Goal: Task Accomplishment & Management: Manage account settings

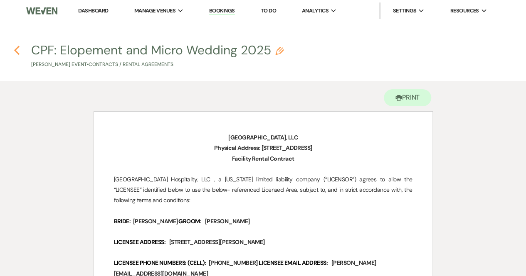
click at [17, 49] on use "button" at bounding box center [16, 50] width 5 height 9
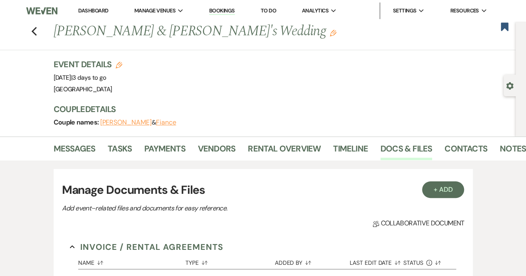
click at [99, 8] on link "Dashboard" at bounding box center [93, 10] width 30 height 7
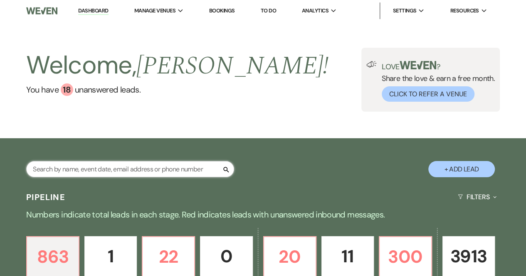
click at [78, 167] on input "text" at bounding box center [130, 169] width 208 height 16
type input "[PERSON_NAME]"
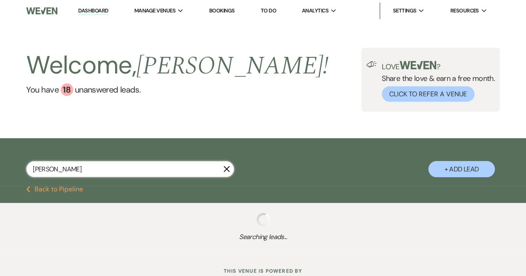
select select "6"
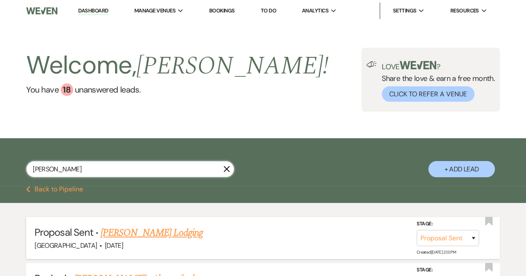
type input "[PERSON_NAME]"
click at [140, 231] on link "[PERSON_NAME] Lodging" at bounding box center [152, 233] width 102 height 15
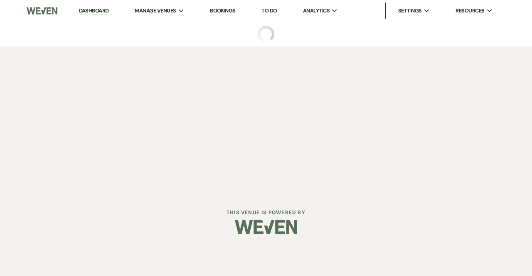
select select "6"
select select "13"
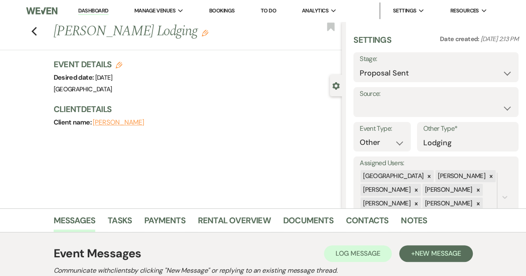
scroll to position [128, 0]
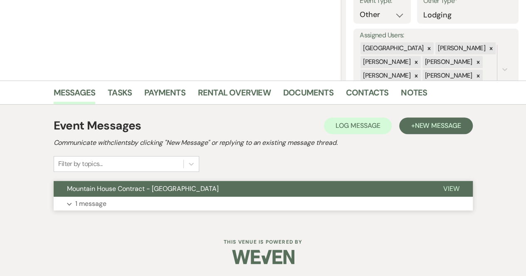
click at [89, 199] on p "1 message" at bounding box center [90, 204] width 31 height 11
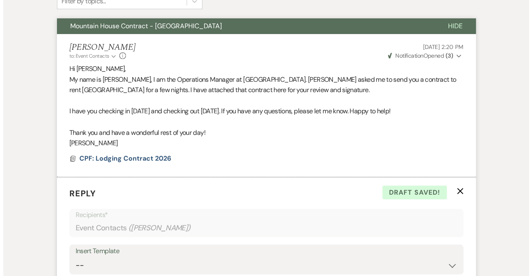
scroll to position [287, 0]
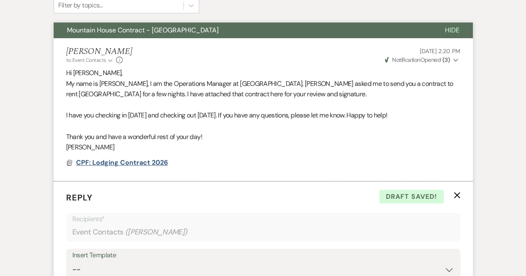
click at [101, 167] on span "CPF: Lodging Contract 2026" at bounding box center [122, 162] width 92 height 9
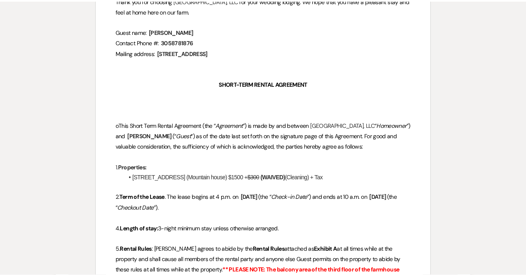
scroll to position [0, 0]
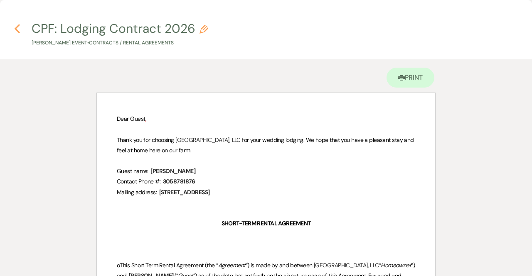
click at [14, 28] on icon "Previous" at bounding box center [17, 29] width 6 height 10
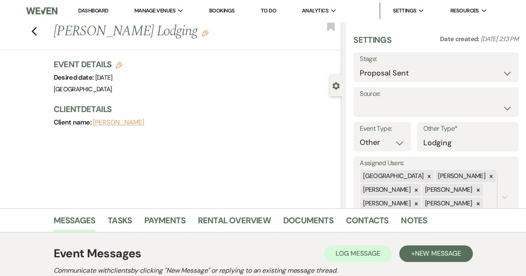
select select "6"
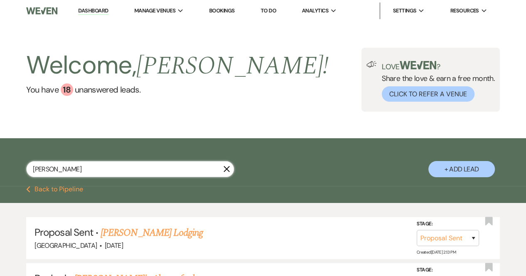
drag, startPoint x: 92, startPoint y: 172, endPoint x: 13, endPoint y: 165, distance: 78.8
click at [13, 165] on div "[PERSON_NAME] + Add Lead" at bounding box center [263, 164] width 526 height 42
type input "[PERSON_NAME]"
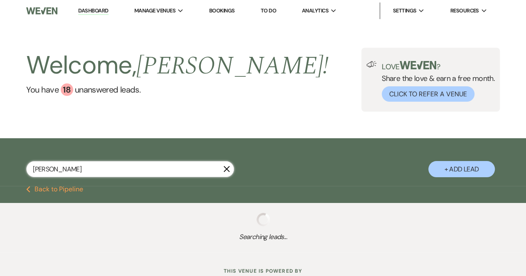
select select "6"
select select "8"
select select "10"
select select "8"
select select "5"
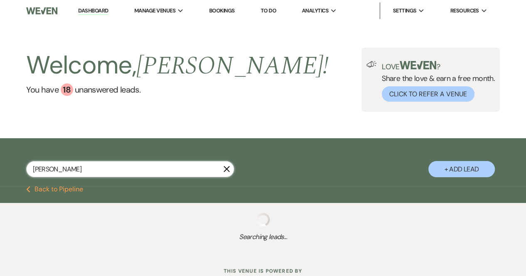
select select "8"
select select "5"
select select "8"
select select "5"
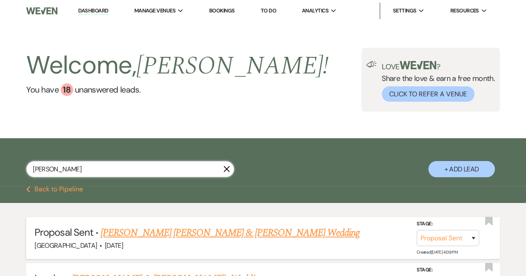
type input "[PERSON_NAME]"
click at [148, 230] on link "[PERSON_NAME] [PERSON_NAME] & [PERSON_NAME] Wedding" at bounding box center [230, 233] width 259 height 15
select select "6"
select select "1"
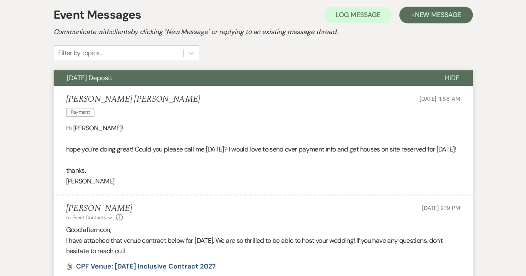
scroll to position [239, 0]
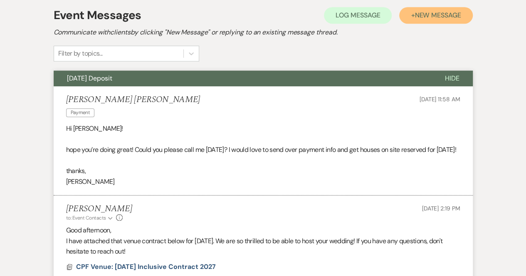
click at [424, 18] on span "New Message" at bounding box center [437, 15] width 46 height 9
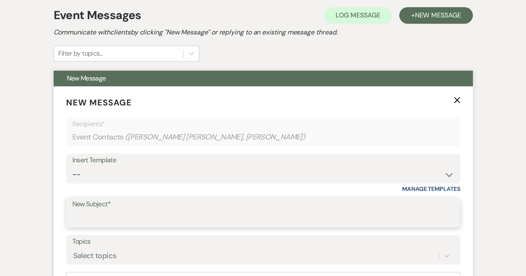
click at [107, 220] on input "New Subject*" at bounding box center [263, 219] width 382 height 16
type input "Lodging Contract"
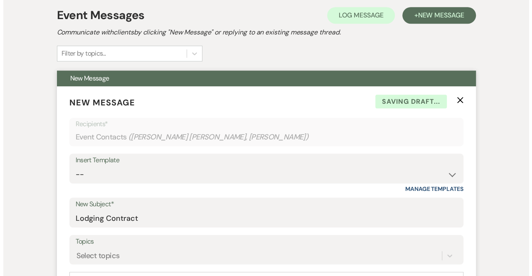
scroll to position [382, 0]
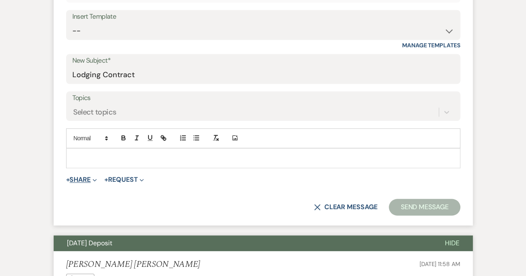
click at [95, 178] on icon "Expand" at bounding box center [95, 180] width 4 height 4
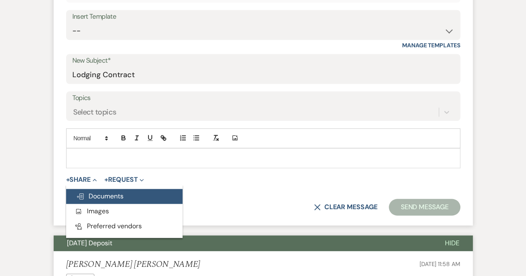
click at [97, 194] on span "Doc Upload Documents" at bounding box center [99, 196] width 47 height 9
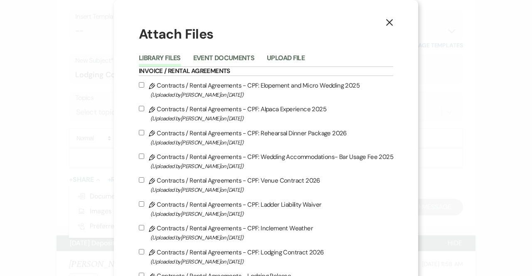
click at [141, 250] on input "Pencil Contracts / Rental Agreements - CPF: Lodging Contract 2026 (Uploaded by …" at bounding box center [141, 251] width 5 height 5
checkbox input "true"
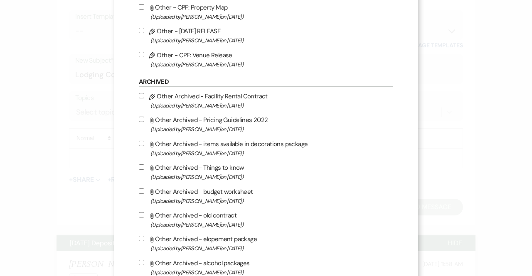
scroll to position [2314, 0]
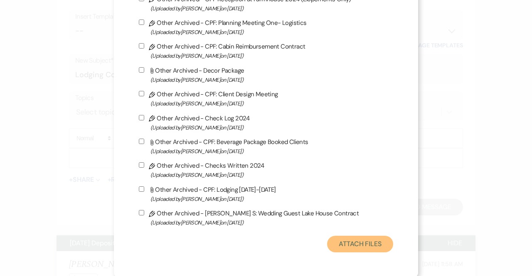
click at [354, 241] on button "Attach Files" at bounding box center [360, 244] width 66 height 17
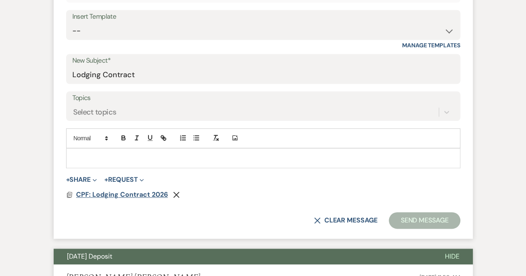
click at [115, 196] on span "CPF: Lodging Contract 2026" at bounding box center [122, 194] width 92 height 9
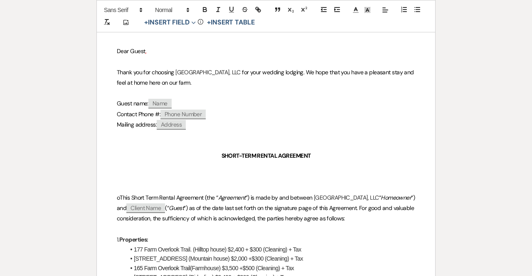
scroll to position [108, 0]
click at [165, 205] on span "Client Name" at bounding box center [145, 208] width 39 height 10
select select "client"
select select "custom_placeholder"
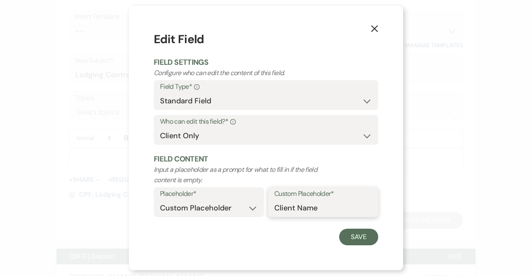
drag, startPoint x: 324, startPoint y: 209, endPoint x: 216, endPoint y: 206, distance: 108.1
click at [216, 206] on div "Placeholder* Custom Placeholder Date Time Name Location Venue Name Type Number …" at bounding box center [266, 204] width 224 height 35
type input "[PERSON_NAME] [PERSON_NAME]"
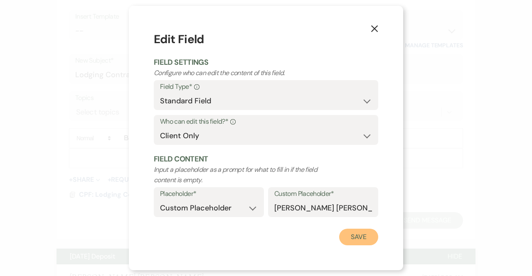
click at [362, 237] on button "Save" at bounding box center [358, 237] width 39 height 17
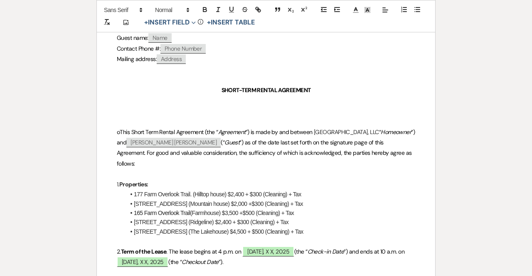
scroll to position [175, 0]
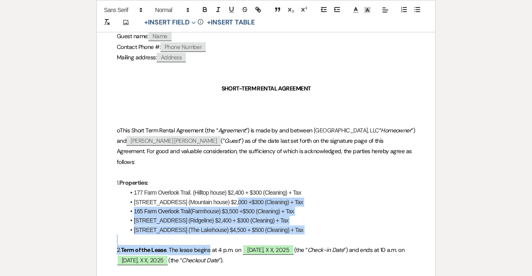
drag, startPoint x: 210, startPoint y: 246, endPoint x: 231, endPoint y: 198, distance: 53.0
click at [342, 216] on li "[STREET_ADDRESS] (Ridgeline) $2,400 + $300 (Cleaning) + Tax" at bounding box center [270, 220] width 290 height 9
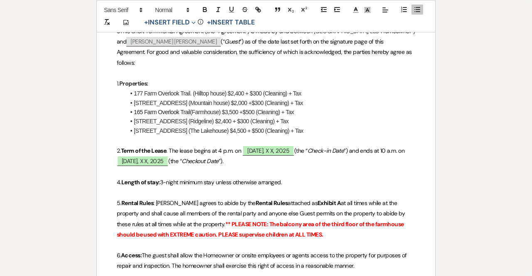
scroll to position [288, 0]
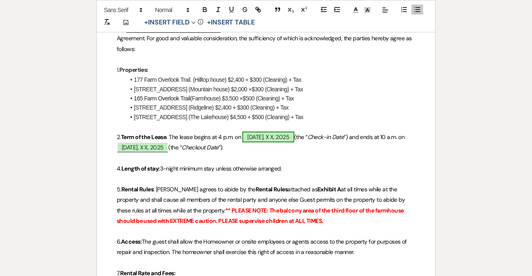
click at [271, 138] on span "[DATE], X X, 2025" at bounding box center [268, 137] width 52 height 11
select select "owner"
select select "custom_placeholder"
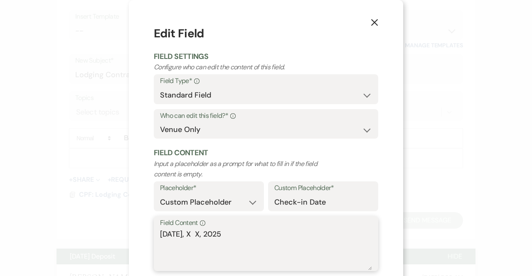
drag, startPoint x: 199, startPoint y: 233, endPoint x: 193, endPoint y: 233, distance: 6.2
click at [193, 233] on textarea "[DATE], X X, 2025" at bounding box center [266, 250] width 212 height 42
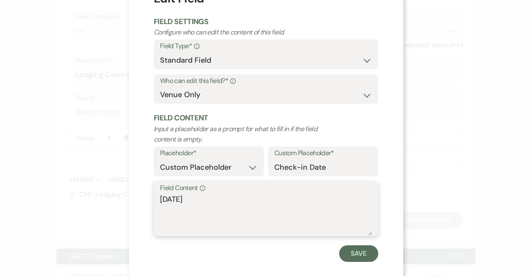
scroll to position [46, 0]
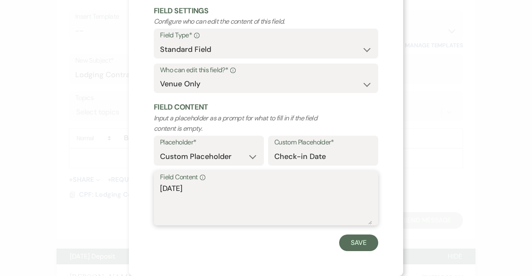
click at [260, 188] on textarea "[DATE]" at bounding box center [266, 204] width 212 height 42
type textarea "[DATE]"
click at [344, 241] on button "Save" at bounding box center [358, 243] width 39 height 17
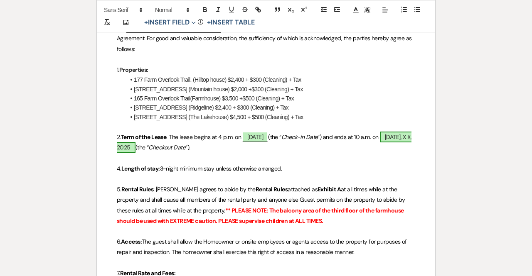
click at [183, 146] on span "[DATE], X X, 2025" at bounding box center [264, 142] width 295 height 21
select select "owner"
select select "custom_placeholder"
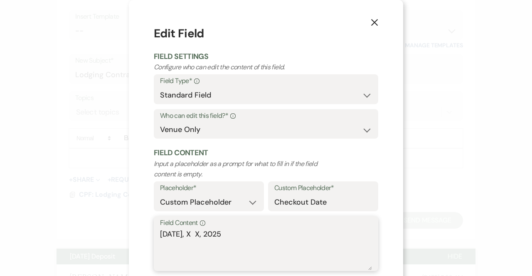
drag, startPoint x: 197, startPoint y: 234, endPoint x: 186, endPoint y: 234, distance: 11.7
click at [186, 234] on textarea "[DATE], X X, 2025" at bounding box center [266, 250] width 212 height 42
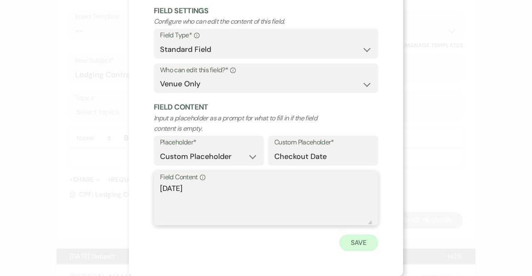
type textarea "[DATE]"
click at [357, 246] on button "Save" at bounding box center [358, 243] width 39 height 17
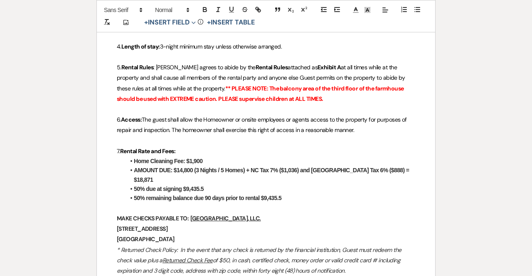
scroll to position [411, 0]
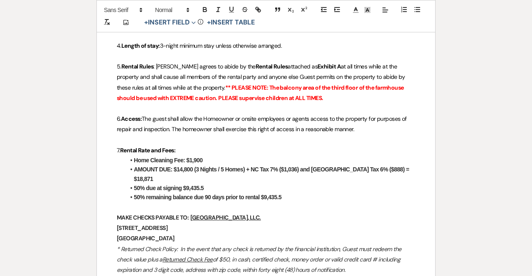
drag, startPoint x: 209, startPoint y: 158, endPoint x: 120, endPoint y: 158, distance: 88.9
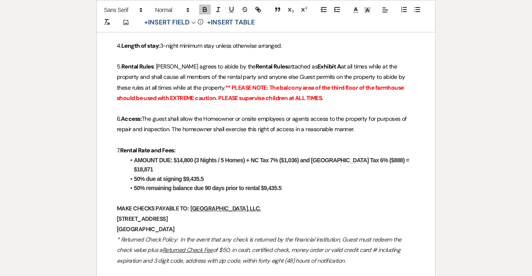
click at [251, 160] on strong "AMOUNT DUE: $14,800 (3 Nights / 5 Homes) + NC Tax 7% ($1,036) and [GEOGRAPHIC_D…" at bounding box center [272, 165] width 277 height 16
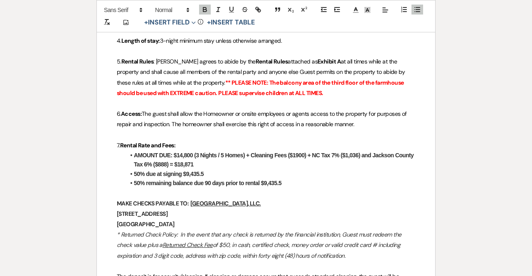
scroll to position [416, 0]
click at [358, 153] on strong "AMOUNT DUE: $14,800 (3 Nights / 5 Homes) + Cleaning Fees ($1900) + NC Tax 7% ($…" at bounding box center [274, 160] width 281 height 16
click at [166, 164] on strong "AMOUNT DUE: $14,800 (3 Nights / 5 Homes) + Cleaning Fees ($1900) + NC Tax 7% ($…" at bounding box center [274, 160] width 281 height 16
click at [204, 163] on li "AMOUNT DUE: $14,800 (3 Nights / 5 Homes) + Cleaning Fees ($1900) + NC Tax 7% ($…" at bounding box center [270, 160] width 290 height 19
click at [296, 152] on strong "AMOUNT DUE: $14,800 (3 Nights / 5 Homes) + Cleaning Fees ($1900) + NC Tax 7% ($…" at bounding box center [274, 160] width 281 height 16
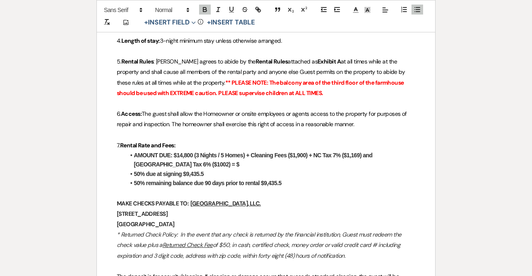
click at [160, 162] on strong "AMOUNT DUE: $14,800 (3 Nights / 5 Homes) + Cleaning Fees ($1,900) + NC Tax 7% (…" at bounding box center [254, 160] width 240 height 16
click at [205, 163] on li "AMOUNT DUE: $14,800 (3 Nights / 5 Homes) + Cleaning Fees ($1,900) + NC Tax 7% (…" at bounding box center [270, 160] width 290 height 19
drag, startPoint x: 207, startPoint y: 173, endPoint x: 185, endPoint y: 173, distance: 21.6
click at [185, 173] on li "50% due at signing $9,435.5" at bounding box center [270, 174] width 290 height 9
click at [290, 184] on li "50% remaining balance due 90 days prior to rental $9,435.5" at bounding box center [270, 183] width 290 height 9
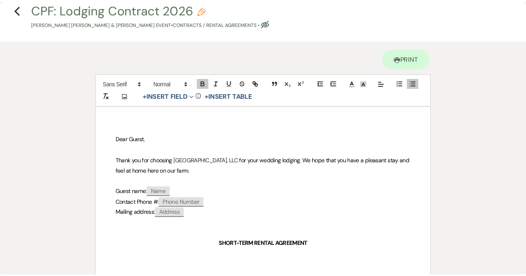
scroll to position [0, 0]
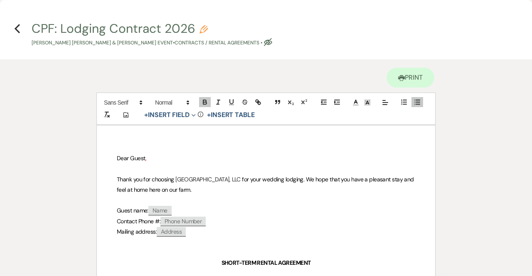
click at [14, 29] on h4 "Previous CPF: Lodging Contract 2026 Pencil [PERSON_NAME] [PERSON_NAME] & [PERSO…" at bounding box center [266, 33] width 532 height 27
click at [18, 27] on icon "Previous" at bounding box center [17, 29] width 6 height 10
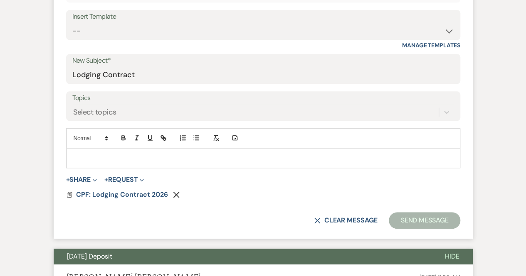
click at [101, 157] on p at bounding box center [263, 158] width 381 height 9
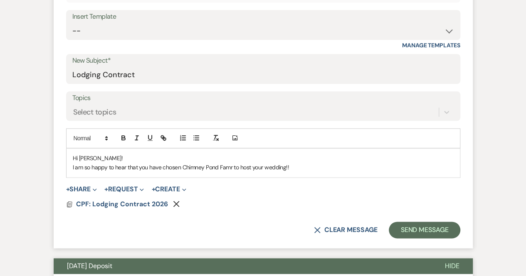
click at [231, 166] on p "I am so happy to hear that you have chosen Chimney Pond Famr to host your weddi…" at bounding box center [263, 167] width 381 height 9
click at [294, 167] on p "I am so happy to hear that you have chosen [GEOGRAPHIC_DATA] to host your weddi…" at bounding box center [263, 167] width 381 height 9
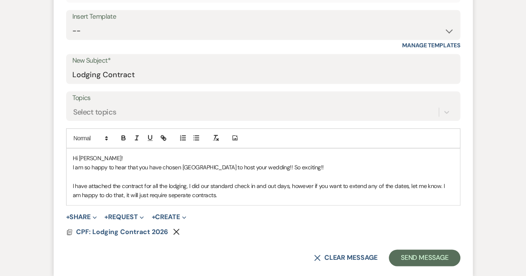
click at [287, 186] on p "I have attached the contract for all the lodging, I did our standard check in a…" at bounding box center [263, 191] width 381 height 19
click at [339, 186] on p "I have attached the contract for all the lodging, I did our standard check in a…" at bounding box center [263, 191] width 381 height 19
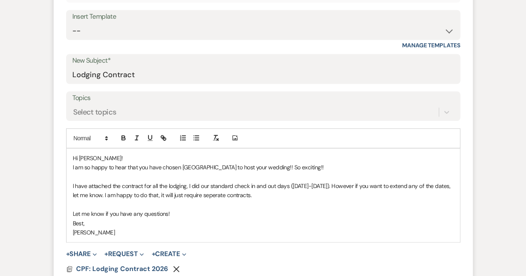
scroll to position [417, 0]
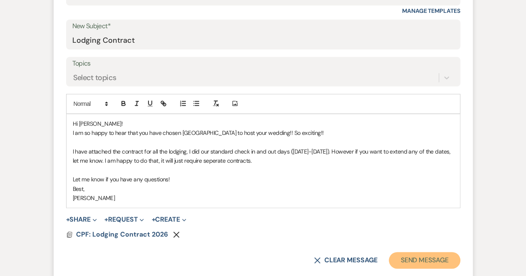
click at [431, 261] on button "Send Message" at bounding box center [424, 260] width 71 height 17
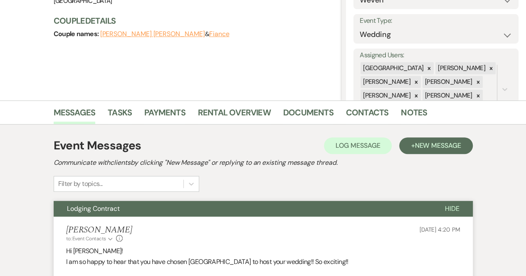
scroll to position [0, 0]
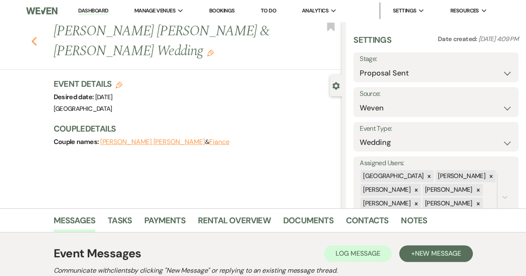
click at [36, 37] on icon "Previous" at bounding box center [34, 42] width 6 height 10
select select "6"
select select "8"
select select "10"
select select "8"
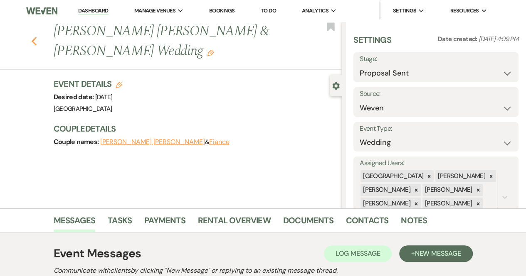
select select "5"
select select "8"
select select "5"
select select "8"
select select "5"
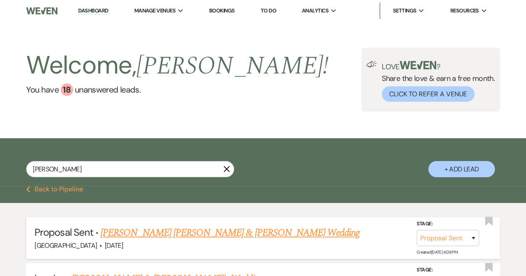
click at [128, 230] on link "[PERSON_NAME] [PERSON_NAME] & [PERSON_NAME] Wedding" at bounding box center [230, 233] width 259 height 15
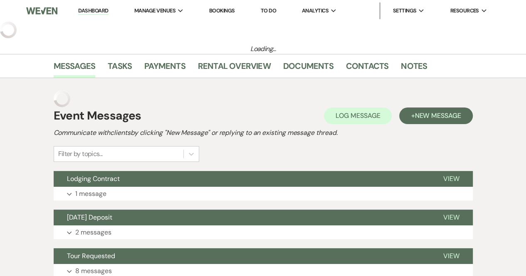
select select "6"
select select "1"
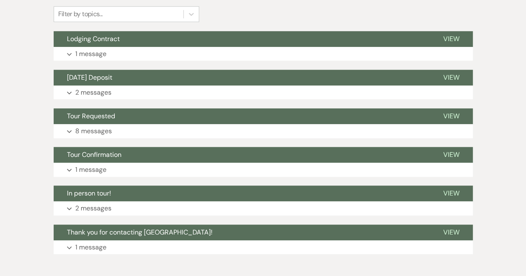
scroll to position [282, 0]
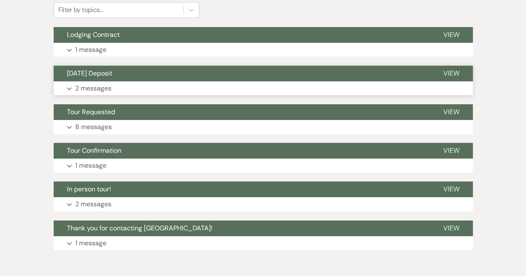
click at [94, 87] on p "2 messages" at bounding box center [93, 88] width 36 height 11
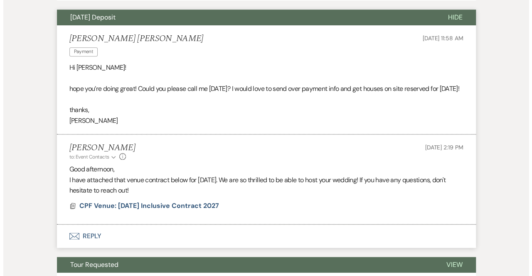
scroll to position [340, 0]
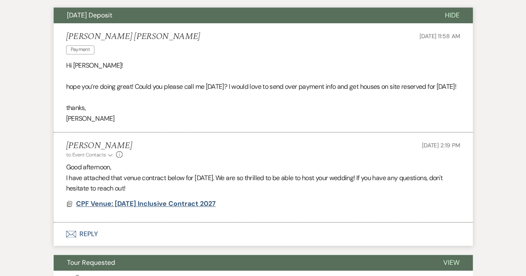
click at [169, 208] on span "CPF Venue: [DATE] Inclusive Contract 2027" at bounding box center [146, 203] width 140 height 9
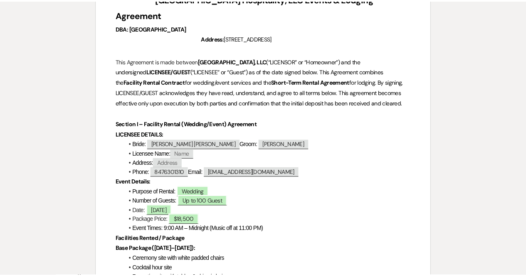
scroll to position [0, 0]
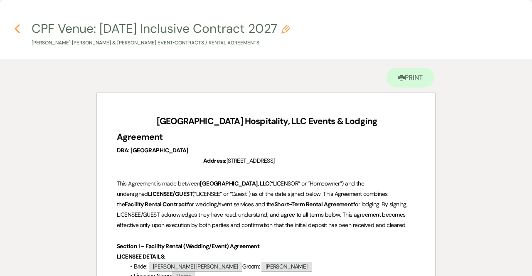
click at [16, 30] on use "button" at bounding box center [17, 28] width 5 height 9
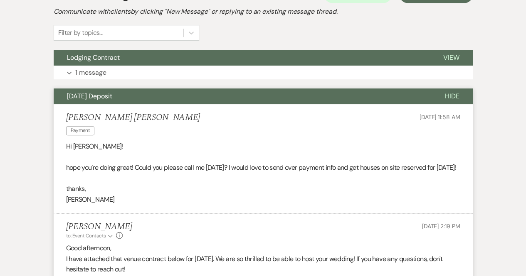
scroll to position [258, 0]
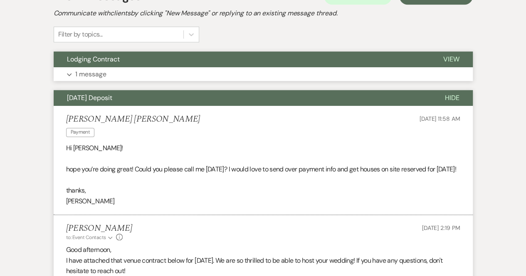
click at [99, 73] on p "1 message" at bounding box center [90, 74] width 31 height 11
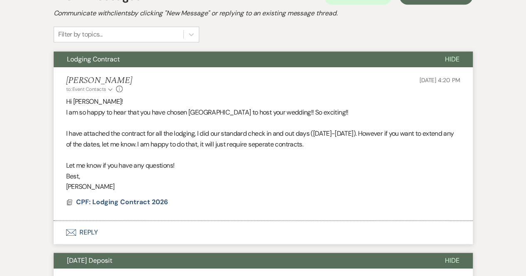
click at [87, 235] on button "Envelope Reply" at bounding box center [263, 232] width 419 height 23
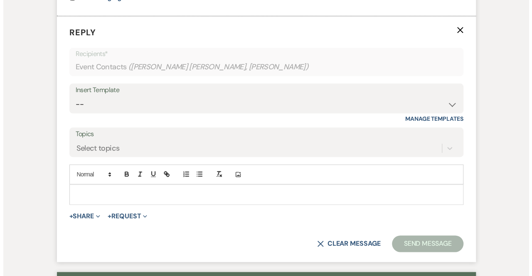
scroll to position [463, 0]
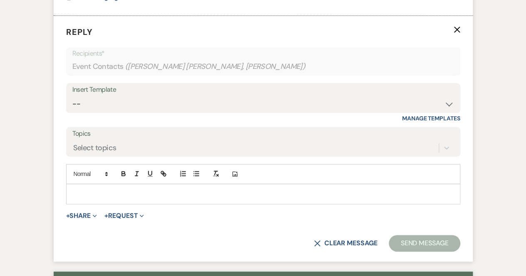
click at [91, 192] on p at bounding box center [263, 194] width 381 height 9
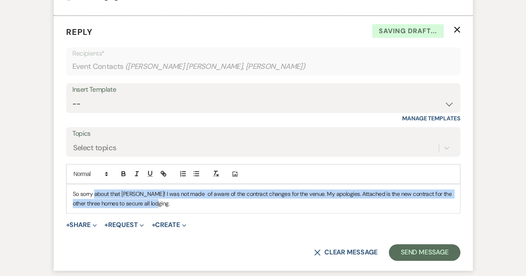
drag, startPoint x: 95, startPoint y: 197, endPoint x: 181, endPoint y: 205, distance: 86.5
click at [181, 205] on p "So sorry about that [PERSON_NAME]! I was not made of aware of the contract chan…" at bounding box center [263, 199] width 381 height 19
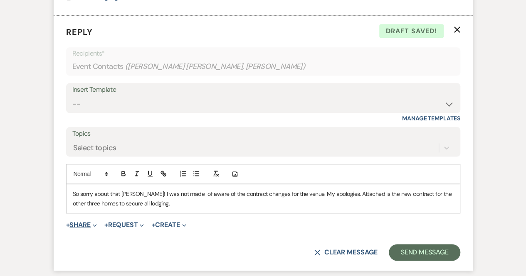
click at [85, 223] on button "+ Share Expand" at bounding box center [81, 225] width 31 height 7
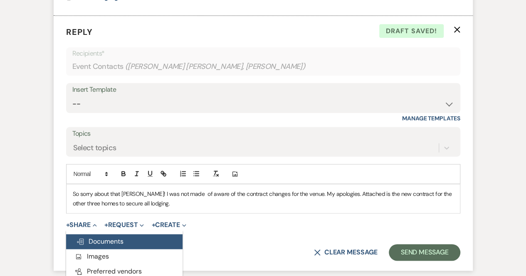
click at [101, 239] on span "Doc Upload Documents" at bounding box center [99, 241] width 47 height 9
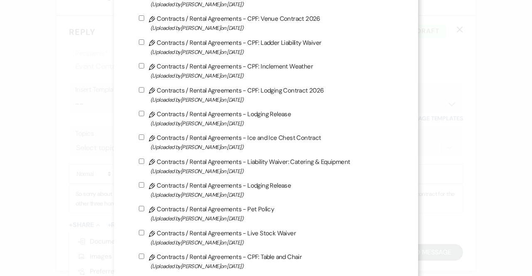
scroll to position [163, 0]
click at [139, 90] on input "Pencil Contracts / Rental Agreements - CPF: Lodging Contract 2026 (Uploaded by …" at bounding box center [141, 89] width 5 height 5
checkbox input "true"
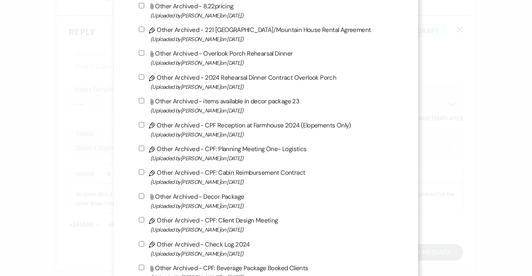
scroll to position [2314, 0]
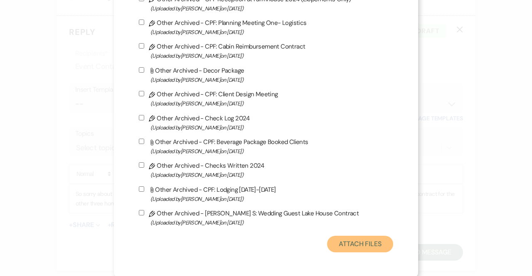
click at [356, 246] on button "Attach Files" at bounding box center [360, 244] width 66 height 17
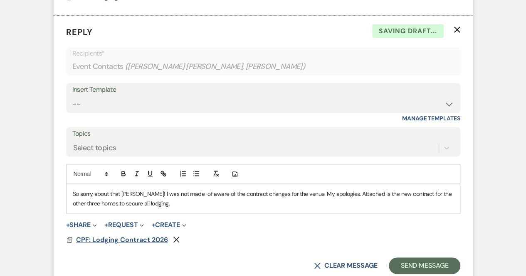
click at [100, 238] on span "CPF: Lodging Contract 2026" at bounding box center [122, 240] width 92 height 9
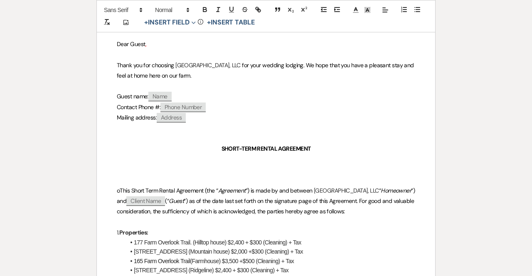
scroll to position [238, 0]
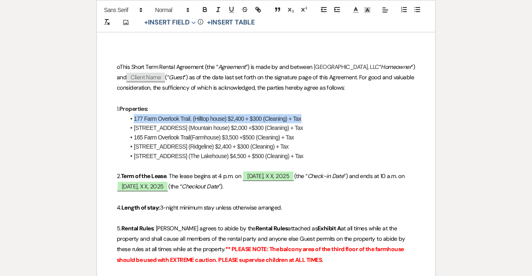
drag, startPoint x: 302, startPoint y: 118, endPoint x: 127, endPoint y: 118, distance: 175.0
click at [127, 118] on li "177 Farm Overlook Trail. (Hilltop house) $2,400 + $300 (Cleaning) + Tax" at bounding box center [270, 118] width 290 height 9
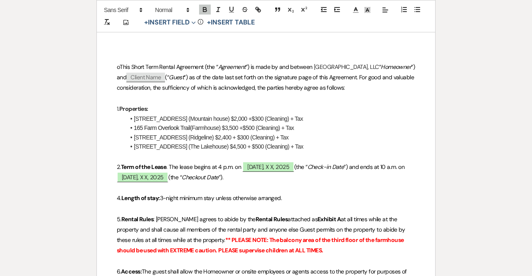
drag, startPoint x: 301, startPoint y: 128, endPoint x: 126, endPoint y: 126, distance: 175.8
click at [126, 126] on li "[STREET_ADDRESS] (Farmhouse) $3,500 +$500 (Cleaning) + Tax" at bounding box center [270, 127] width 290 height 9
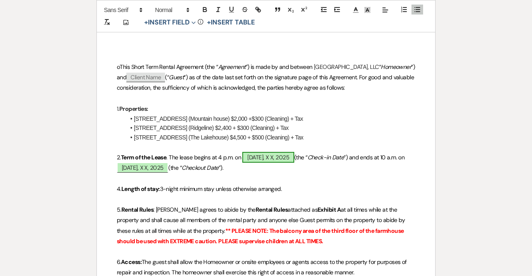
click at [266, 157] on span "[DATE], X X, 2025" at bounding box center [268, 157] width 52 height 11
select select "owner"
select select "custom_placeholder"
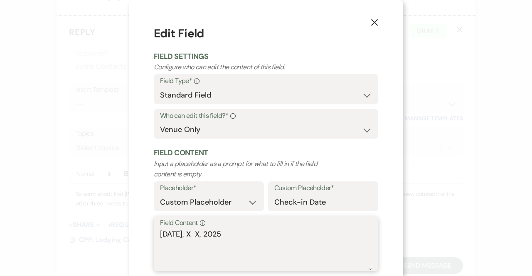
click at [205, 233] on textarea "[DATE], X X, 2025" at bounding box center [266, 250] width 212 height 42
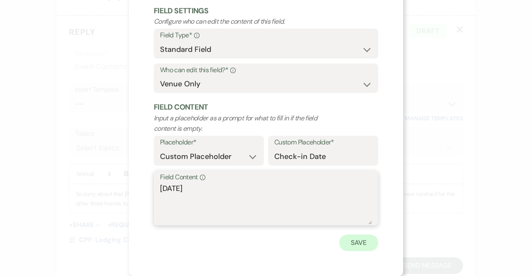
type textarea "[DATE]"
click at [365, 241] on button "Save" at bounding box center [358, 243] width 39 height 17
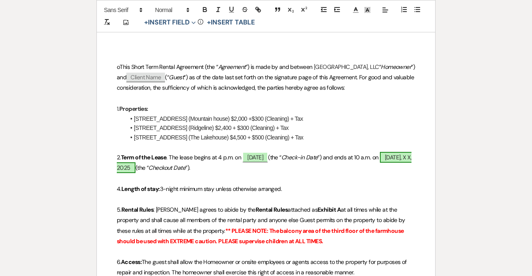
click at [170, 165] on span "[DATE], X X, 2025" at bounding box center [264, 162] width 295 height 21
select select "owner"
select select "custom_placeholder"
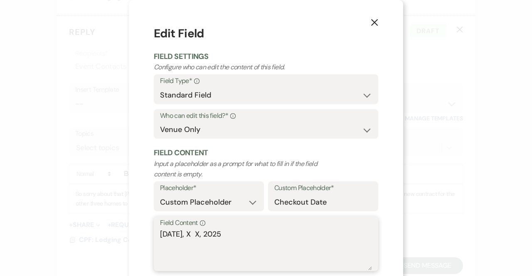
click at [190, 234] on textarea "[DATE], X X, 2025" at bounding box center [266, 250] width 212 height 42
click at [253, 234] on textarea "[DATE]" at bounding box center [266, 250] width 212 height 42
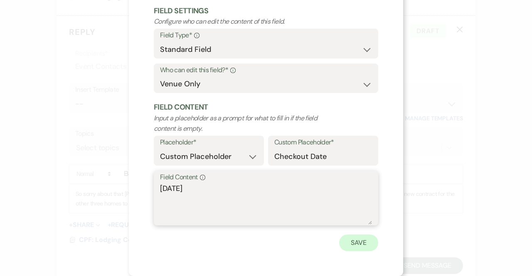
type textarea "[DATE]"
click at [365, 241] on button "Save" at bounding box center [358, 243] width 39 height 17
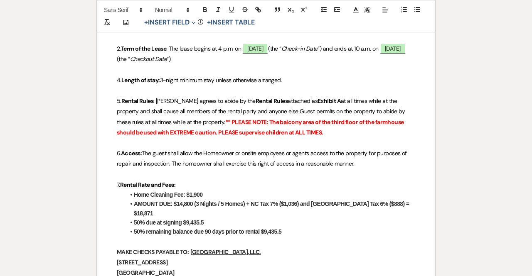
scroll to position [347, 0]
drag, startPoint x: 206, startPoint y: 192, endPoint x: 123, endPoint y: 192, distance: 82.7
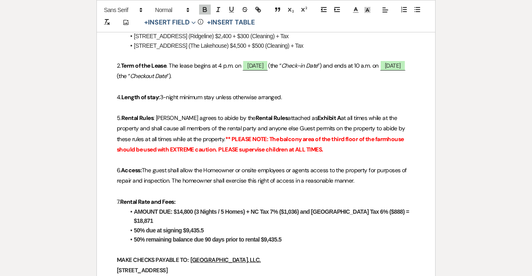
scroll to position [334, 0]
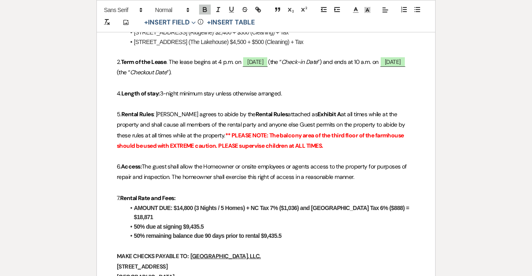
click at [250, 206] on strong "AMOUNT DUE: $14,800 (3 Nights / 5 Homes) + NC Tax 7% ($1,036) and [GEOGRAPHIC_D…" at bounding box center [272, 213] width 277 height 16
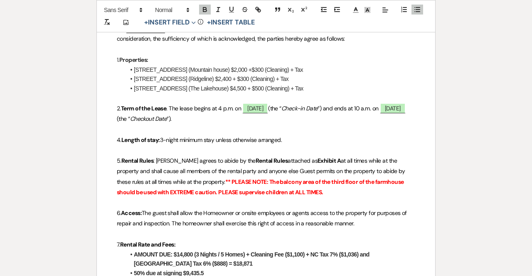
scroll to position [367, 0]
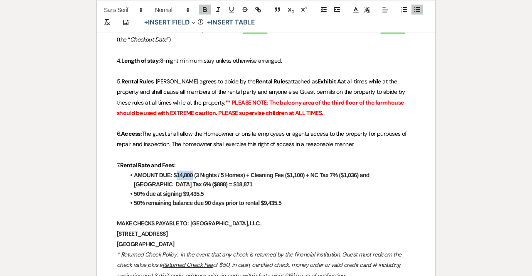
drag, startPoint x: 192, startPoint y: 173, endPoint x: 175, endPoint y: 174, distance: 16.6
click at [175, 174] on strong "AMOUNT DUE: $14,800 (3 Nights / 5 Homes) + Cleaning Fee ($1,100) + NC Tax 7% ($…" at bounding box center [252, 180] width 237 height 16
click at [207, 172] on strong "AMOUNT DUE: $ (3 Nights / 5 Homes) + Cleaning Fee ($1,100) + NC Tax 7% ($1,036)…" at bounding box center [275, 180] width 283 height 16
click at [176, 174] on strong "AMOUNT DUE: $ (3 Nights / 3 Homes) + Cleaning Fee ($1,100) + NC Tax 7% ($1,036)…" at bounding box center [275, 180] width 283 height 16
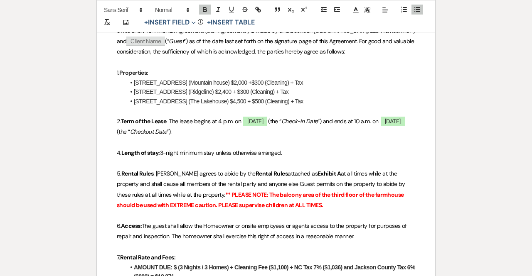
scroll to position [323, 0]
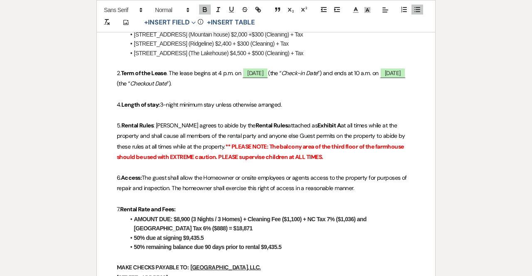
click at [354, 217] on strong "AMOUNT DUE: $8,900 (3 Nights / 3 Homes) + Cleaning Fee ($1,100) + NC Tax 7% ($1…" at bounding box center [251, 224] width 234 height 16
click at [156, 227] on strong "AMOUNT DUE: $8,900 (3 Nights / 3 Homes) + Cleaning Fee ($1,100) + NC Tax 7% ($7…" at bounding box center [275, 224] width 282 height 16
click at [186, 225] on li "AMOUNT DUE: $8,900 (3 Nights / 3 Homes) + Cleaning Fee ($1,100) + NC Tax 7% ($7…" at bounding box center [270, 224] width 290 height 19
drag, startPoint x: 204, startPoint y: 234, endPoint x: 186, endPoint y: 236, distance: 18.3
click at [186, 236] on li "50% due at signing $9,435.5" at bounding box center [270, 238] width 290 height 9
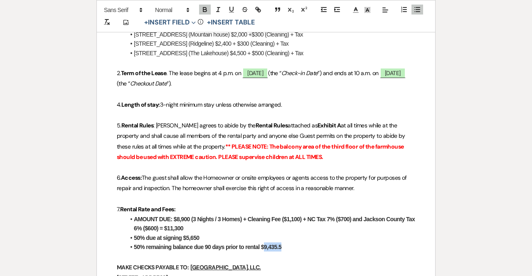
drag, startPoint x: 280, startPoint y: 244, endPoint x: 263, endPoint y: 246, distance: 17.5
click at [263, 246] on strong "50% remaining balance due 90 days prior to rental $9,435.5" at bounding box center [208, 247] width 148 height 7
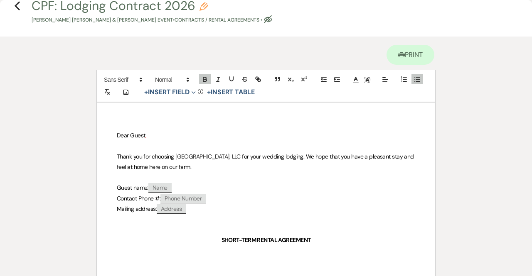
scroll to position [0, 0]
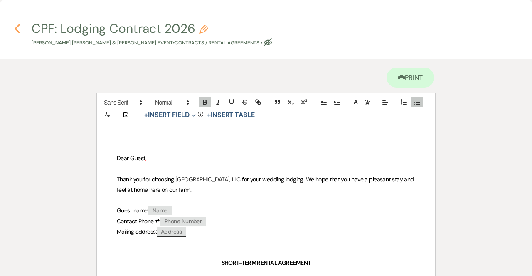
click at [17, 29] on use "button" at bounding box center [17, 28] width 5 height 9
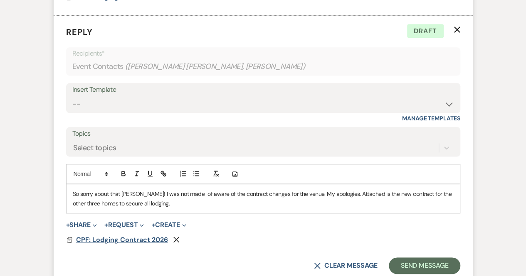
click at [126, 238] on span "CPF: Lodging Contract 2026" at bounding box center [122, 240] width 92 height 9
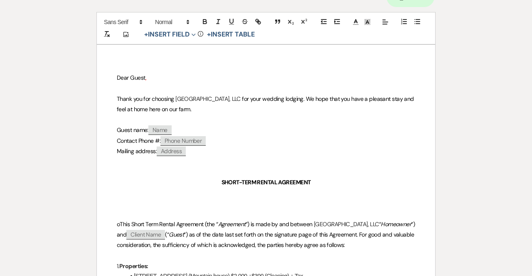
scroll to position [81, 0]
click at [165, 231] on span "Client Name" at bounding box center [145, 235] width 39 height 10
select select "client"
select select "custom_placeholder"
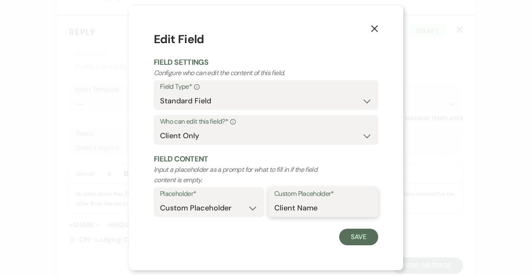
click at [306, 202] on input "Client Name" at bounding box center [323, 208] width 98 height 16
drag, startPoint x: 323, startPoint y: 207, endPoint x: 215, endPoint y: 212, distance: 107.7
click at [215, 212] on div "Placeholder* Custom Placeholder Date Time Name Location Venue Name Type Number …" at bounding box center [266, 204] width 224 height 35
type input "[PERSON_NAME] [PERSON_NAME]"
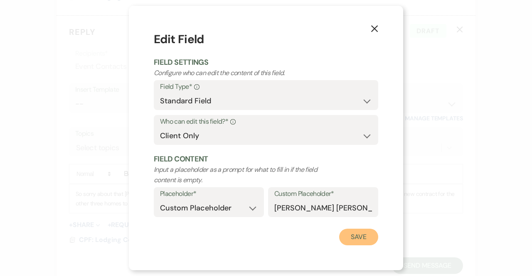
click at [361, 240] on button "Save" at bounding box center [358, 237] width 39 height 17
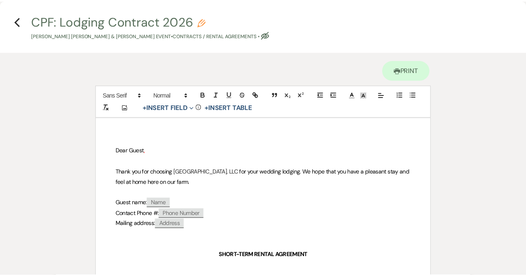
scroll to position [0, 0]
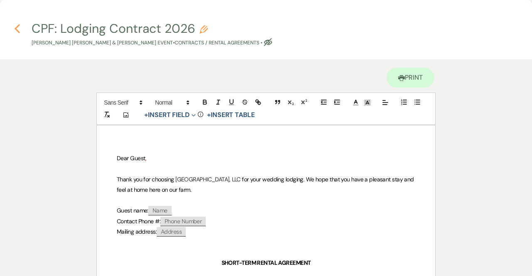
click at [17, 33] on icon "Previous" at bounding box center [17, 29] width 6 height 10
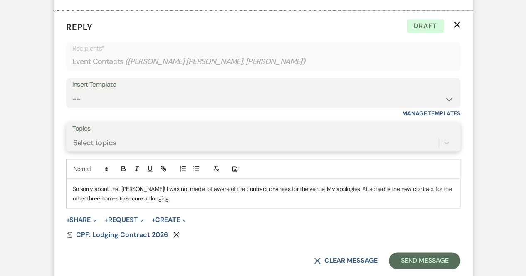
click at [99, 147] on div "Topics Select topics" at bounding box center [263, 137] width 394 height 30
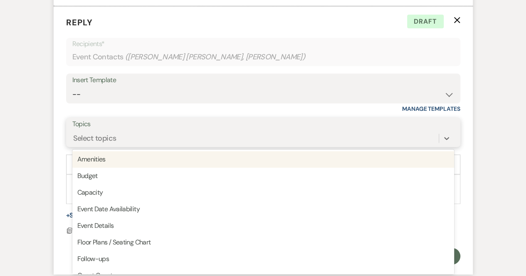
scroll to position [474, 0]
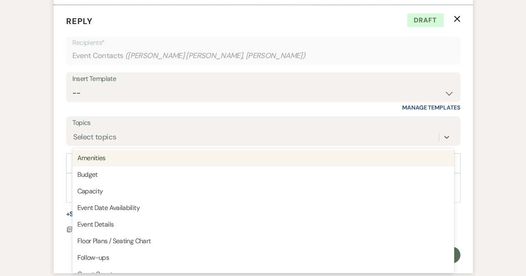
click at [104, 123] on label "Topics" at bounding box center [263, 123] width 382 height 12
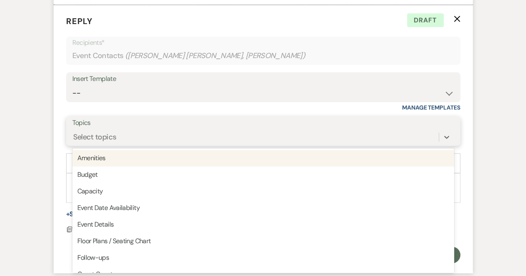
click at [74, 132] on input "Topics" at bounding box center [73, 137] width 1 height 11
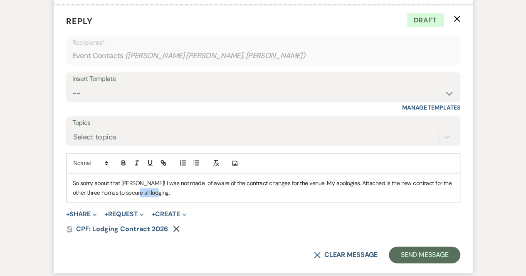
drag, startPoint x: 160, startPoint y: 192, endPoint x: 135, endPoint y: 190, distance: 25.0
click at [135, 190] on p "So sorry about that [PERSON_NAME]! I was not made of aware of the contract chan…" at bounding box center [263, 188] width 381 height 19
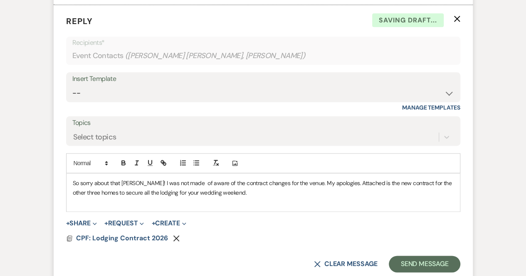
click at [250, 195] on p "So sorry about that [PERSON_NAME]! I was not made of aware of the contract chan…" at bounding box center [263, 188] width 381 height 19
click at [417, 266] on button "Send Message" at bounding box center [424, 264] width 71 height 17
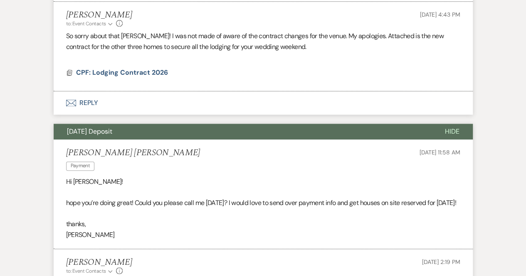
scroll to position [478, 0]
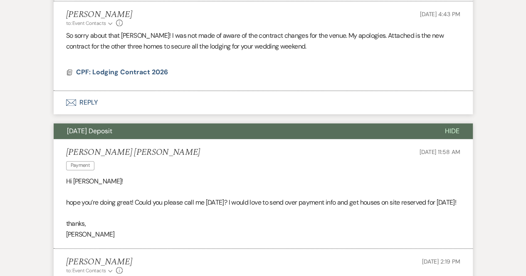
select select "6"
select select "8"
select select "10"
select select "8"
select select "5"
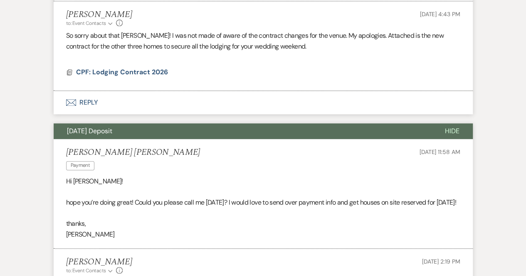
select select "8"
select select "5"
select select "8"
select select "5"
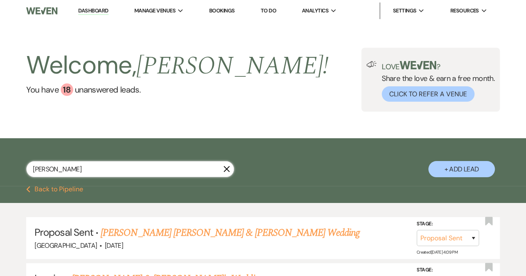
drag, startPoint x: 71, startPoint y: 170, endPoint x: 0, endPoint y: 178, distance: 71.1
click at [0, 178] on div "[PERSON_NAME] X + Add Lead" at bounding box center [263, 164] width 526 height 42
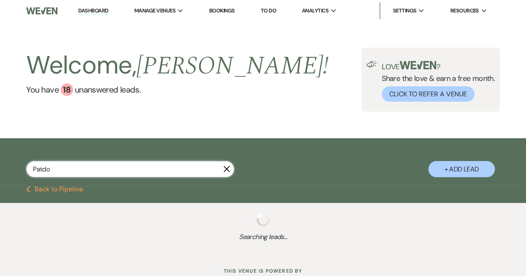
type input "Patdor"
select select "8"
select select "6"
select select "8"
select select "5"
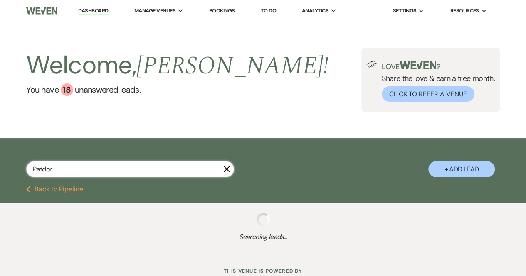
select select "8"
select select "5"
select select "8"
select select "5"
select select "8"
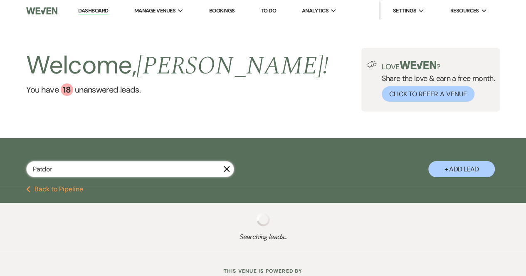
select select "5"
select select "8"
select select "5"
select select "8"
select select "5"
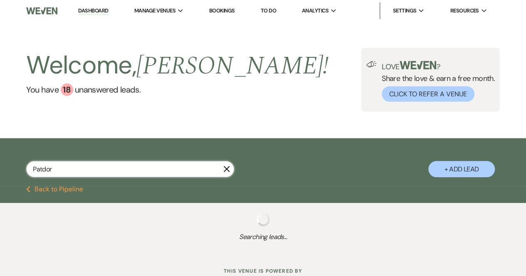
select select "8"
select select "5"
select select "8"
select select "5"
select select "8"
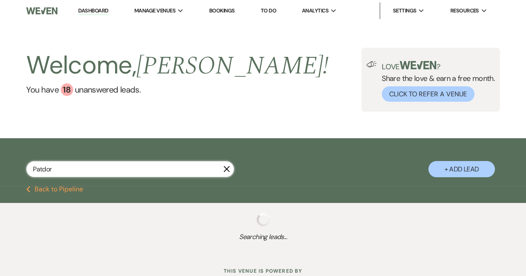
select select "5"
select select "8"
select select "5"
select select "8"
select select "5"
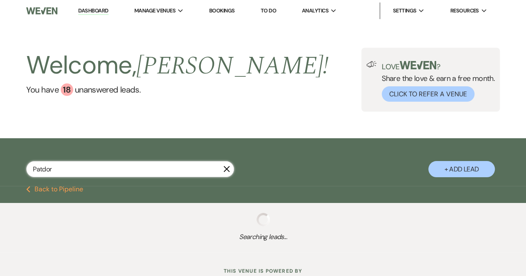
select select "8"
select select "5"
select select "8"
select select "5"
select select "8"
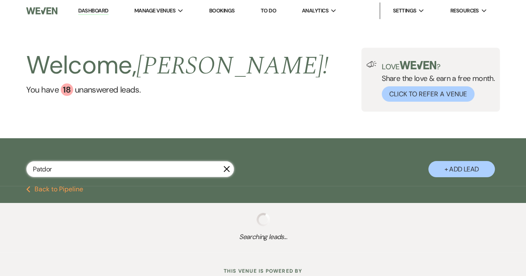
select select "5"
select select "8"
select select "5"
select select "8"
select select "5"
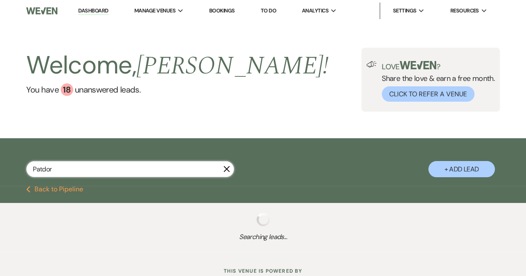
select select "8"
select select "4"
select select "8"
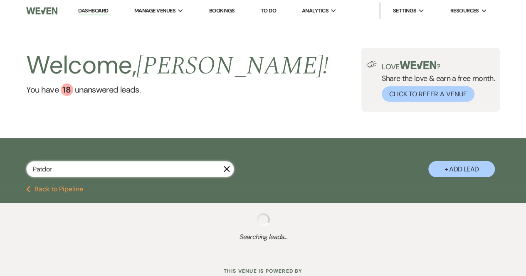
select select "5"
select select "8"
select select "5"
select select "8"
select select "6"
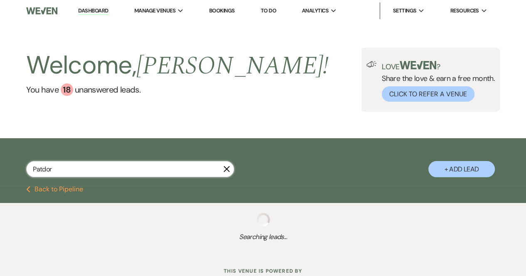
select select "8"
select select "5"
select select "8"
select select "5"
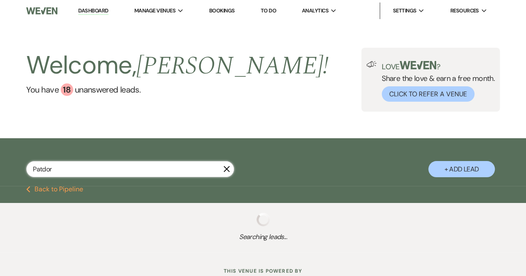
select select "8"
select select "6"
select select "8"
select select "5"
select select "8"
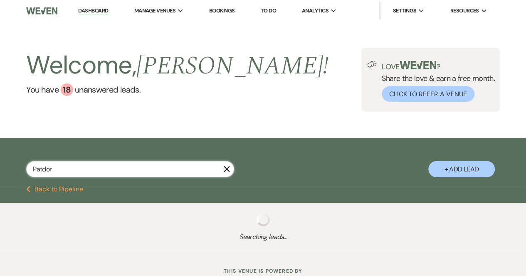
select select "1"
select select "8"
select select "5"
select select "8"
select select "5"
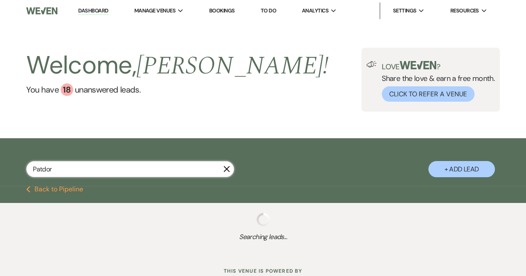
select select "8"
select select "5"
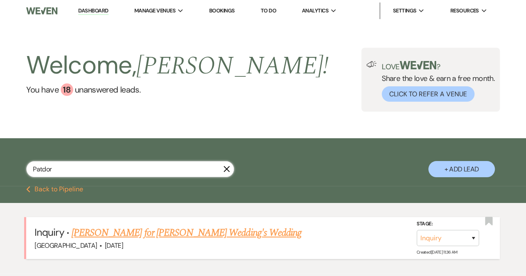
type input "Patdor"
click at [99, 235] on link "[PERSON_NAME] for [PERSON_NAME] Wedding's Wedding" at bounding box center [186, 233] width 230 height 15
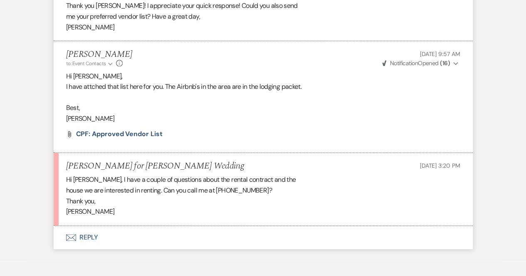
scroll to position [503, 0]
click at [79, 235] on button "Envelope Reply" at bounding box center [263, 237] width 419 height 23
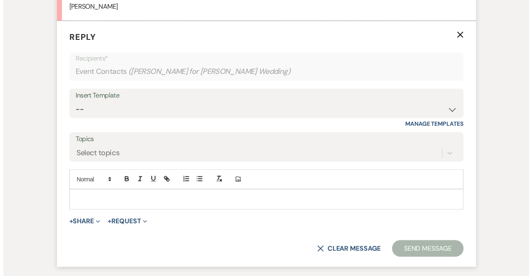
scroll to position [713, 0]
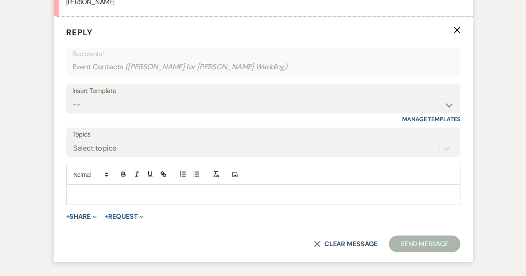
click at [96, 192] on p at bounding box center [263, 194] width 381 height 9
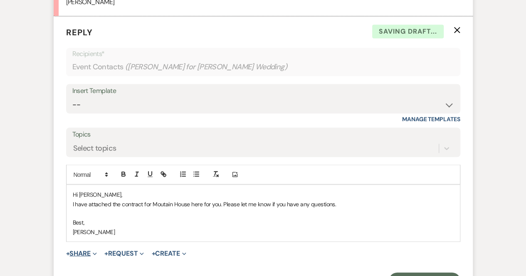
click at [79, 250] on button "+ Share Expand" at bounding box center [81, 253] width 31 height 7
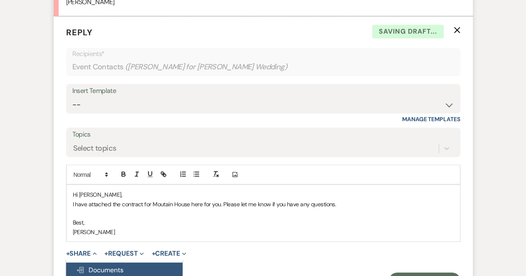
click at [90, 268] on span "Doc Upload Documents" at bounding box center [99, 270] width 47 height 9
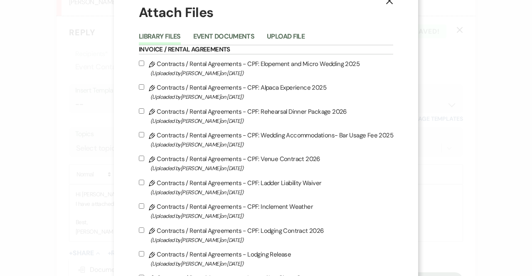
scroll to position [27, 0]
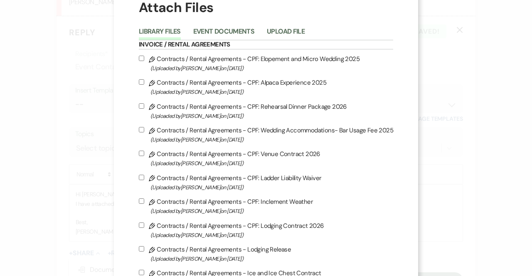
click at [139, 225] on input "Pencil Contracts / Rental Agreements - CPF: Lodging Contract 2026 (Uploaded by …" at bounding box center [141, 225] width 5 height 5
checkbox input "true"
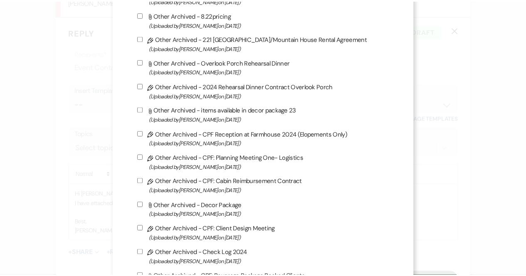
scroll to position [2314, 0]
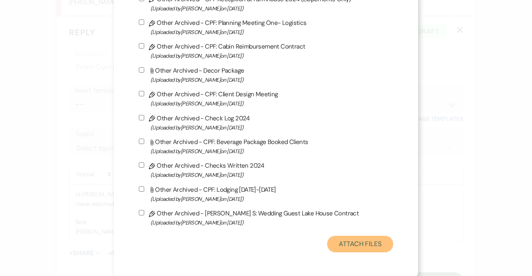
click at [354, 242] on button "Attach Files" at bounding box center [360, 244] width 66 height 17
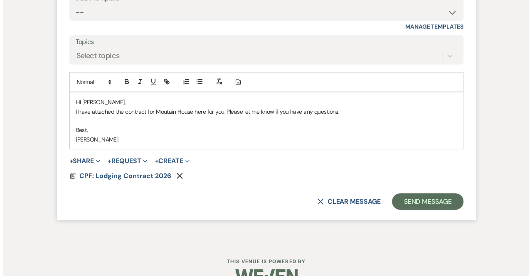
scroll to position [811, 0]
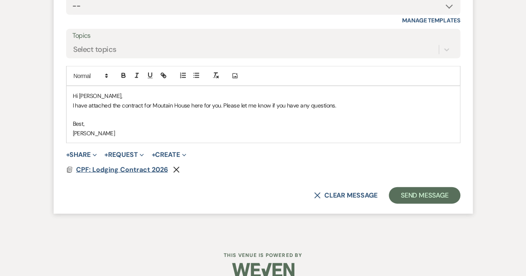
click at [130, 171] on span "CPF: Lodging Contract 2026" at bounding box center [122, 169] width 92 height 9
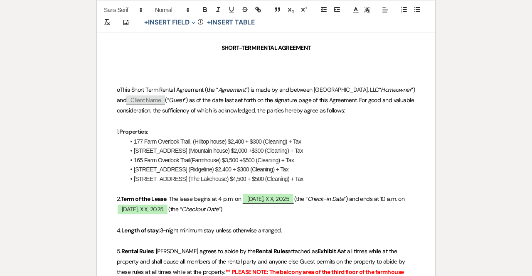
scroll to position [228, 0]
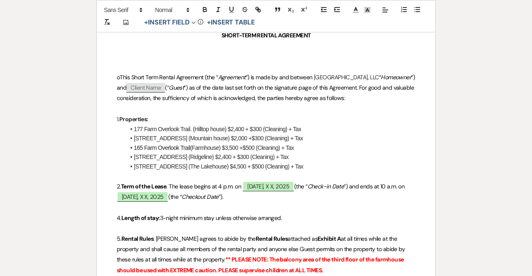
click at [165, 84] on span "Client Name" at bounding box center [145, 88] width 39 height 10
select select "client"
select select "custom_placeholder"
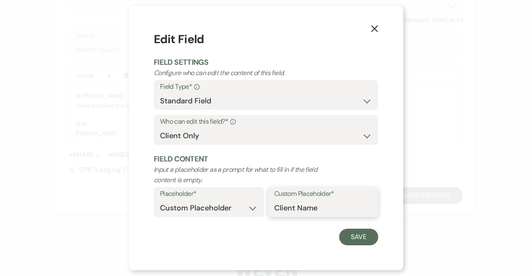
drag, startPoint x: 328, startPoint y: 210, endPoint x: 228, endPoint y: 214, distance: 100.6
click at [228, 214] on div "Placeholder* Custom Placeholder Date Time Name Location Venue Name Type Number …" at bounding box center [266, 204] width 224 height 35
type input "[PERSON_NAME]"
click at [361, 237] on button "Save" at bounding box center [358, 237] width 39 height 17
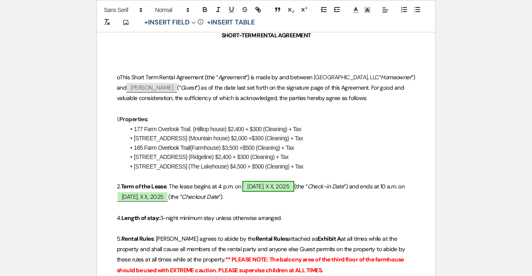
click at [261, 187] on span "[DATE], X X, 2025" at bounding box center [268, 186] width 52 height 11
select select "owner"
select select "custom_placeholder"
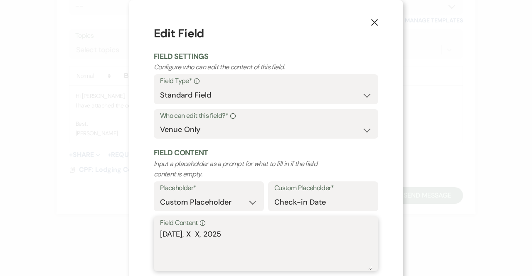
click at [192, 231] on textarea "[DATE], X X, 2025" at bounding box center [266, 250] width 212 height 42
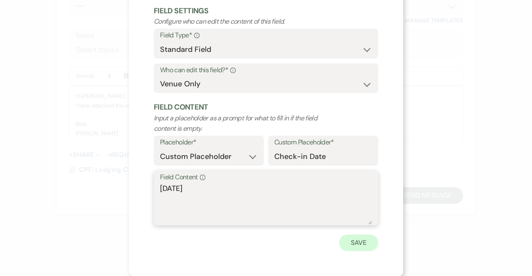
type textarea "[DATE]"
click at [346, 240] on button "Save" at bounding box center [358, 243] width 39 height 17
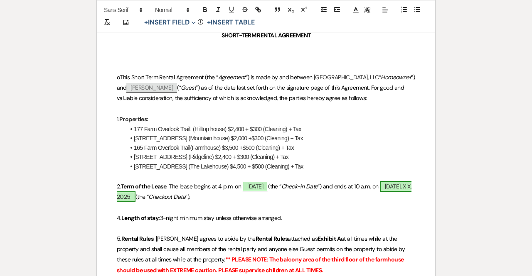
click at [170, 197] on span "[DATE], X X, 2025" at bounding box center [264, 191] width 295 height 21
select select "owner"
select select "custom_placeholder"
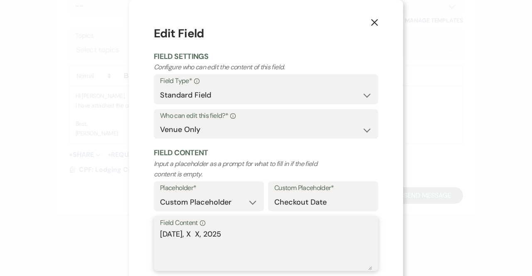
drag, startPoint x: 191, startPoint y: 233, endPoint x: 186, endPoint y: 233, distance: 4.6
click at [186, 233] on textarea "[DATE], X X, 2025" at bounding box center [266, 250] width 212 height 42
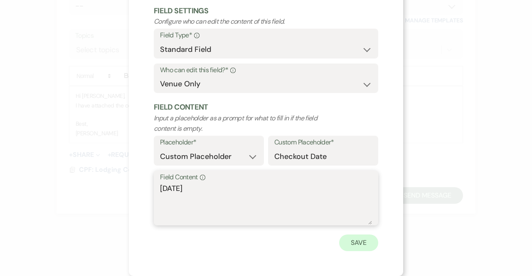
type textarea "[DATE]"
click at [350, 239] on button "Save" at bounding box center [358, 243] width 39 height 17
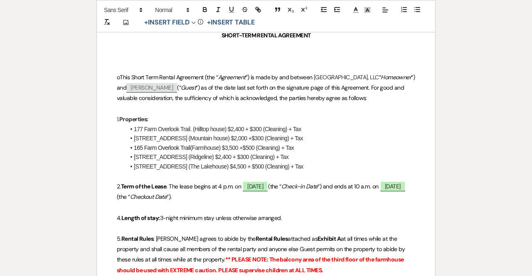
click at [218, 206] on p at bounding box center [266, 207] width 298 height 10
drag, startPoint x: 315, startPoint y: 168, endPoint x: 127, endPoint y: 147, distance: 189.5
click at [127, 147] on ul "177 Farm Overlook Trail. (Hilltop house) $2,400 + $300 (Cleaning) + Tax [STREET…" at bounding box center [270, 148] width 290 height 47
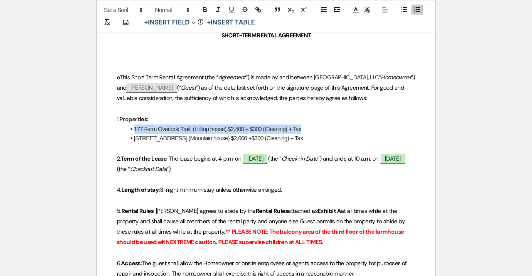
drag, startPoint x: 305, startPoint y: 127, endPoint x: 127, endPoint y: 128, distance: 178.3
click at [127, 128] on li "177 Farm Overlook Trail. (Hilltop house) $2,400 + $300 (Cleaning) + Tax" at bounding box center [270, 129] width 290 height 9
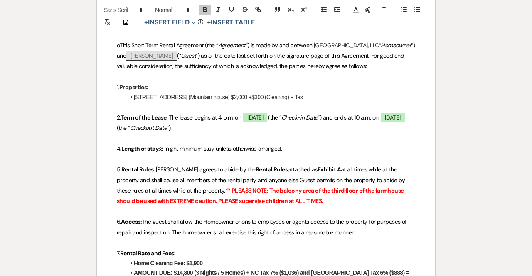
scroll to position [336, 0]
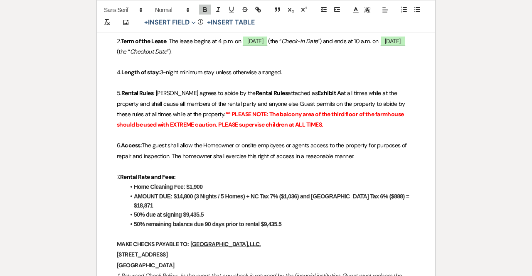
drag, startPoint x: 209, startPoint y: 185, endPoint x: 111, endPoint y: 186, distance: 98.1
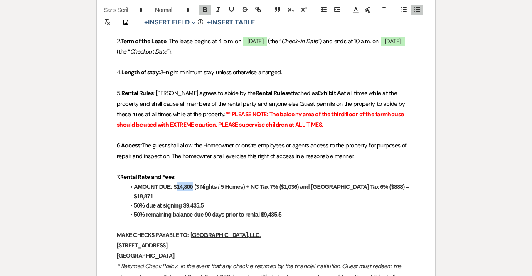
drag, startPoint x: 191, startPoint y: 184, endPoint x: 176, endPoint y: 185, distance: 15.0
click at [176, 185] on strong "AMOUNT DUE: $14,800 (3 Nights / 5 Homes) + NC Tax 7% ($1,036) and [GEOGRAPHIC_D…" at bounding box center [272, 192] width 277 height 16
click at [220, 185] on strong "AMOUNT DUE: $2,000 (3 Nights / 5 Homes) + NC Tax 7% ($1,036) and [GEOGRAPHIC_DA…" at bounding box center [270, 192] width 273 height 16
click at [244, 184] on strong "AMOUNT DUE: $2,000 (3 Nights / 1 Home) + NC Tax 7% ($1,036) and [GEOGRAPHIC_DAT…" at bounding box center [269, 192] width 271 height 16
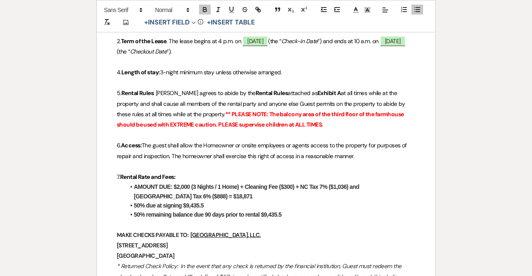
click at [346, 187] on strong "AMOUNT DUE: $2,000 (3 Nights / 1 Home) + Cleaning Fee ($300) + NC Tax 7% ($1,03…" at bounding box center [247, 192] width 227 height 16
click at [156, 194] on strong "AMOUNT DUE: $2,000 (3 Nights / 1 Home) + Cleaning Fee ($300) + NC Tax 7% ($161)…" at bounding box center [274, 192] width 281 height 16
click at [185, 195] on li "AMOUNT DUE: $2,000 (3 Nights / 1 Home) + Cleaning Fee ($300) + NC Tax 7% ($161)…" at bounding box center [270, 191] width 290 height 19
click at [185, 197] on li "AMOUNT DUE: $2,000 (3 Nights / 1 Home) + Cleaning Fee ($300) + NC Tax 7% ($161)…" at bounding box center [270, 191] width 290 height 19
drag, startPoint x: 205, startPoint y: 202, endPoint x: 185, endPoint y: 203, distance: 20.0
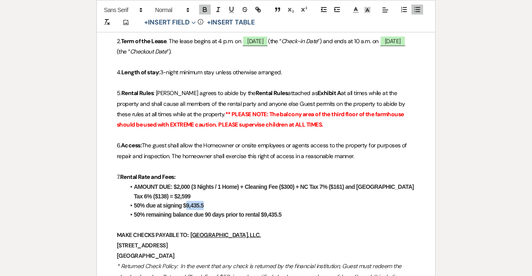
click at [185, 203] on li "50% due at signing $9,435.5" at bounding box center [270, 205] width 290 height 9
click at [281, 214] on strong "50% remaining balance due 90 days prior to rental $9,435.5" at bounding box center [208, 215] width 148 height 7
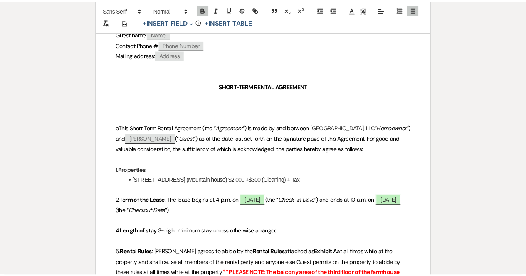
scroll to position [0, 0]
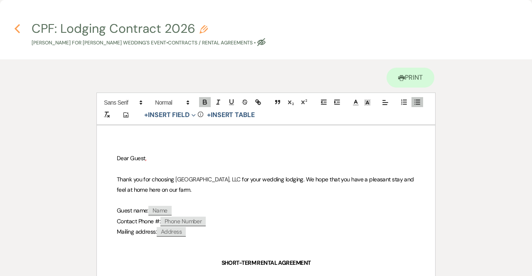
click at [17, 27] on icon "Previous" at bounding box center [17, 29] width 6 height 10
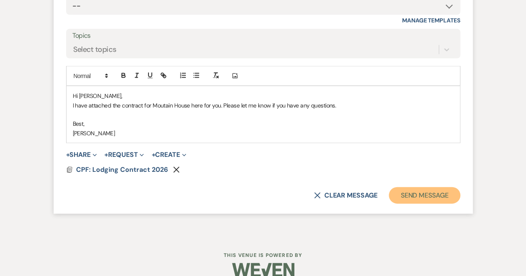
click at [418, 192] on button "Send Message" at bounding box center [424, 195] width 71 height 17
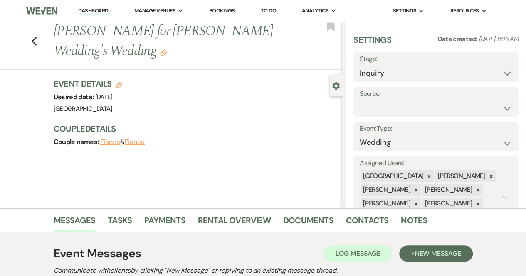
click at [42, 7] on img at bounding box center [41, 10] width 31 height 17
click at [37, 40] on use "button" at bounding box center [33, 41] width 5 height 9
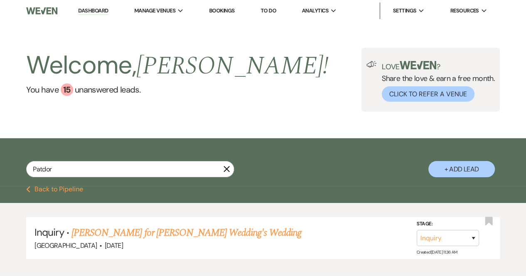
click at [62, 187] on button "Previous Back to Pipeline" at bounding box center [54, 189] width 57 height 7
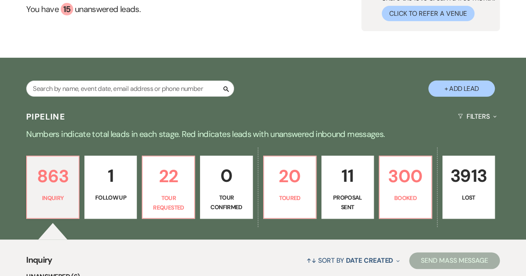
scroll to position [91, 0]
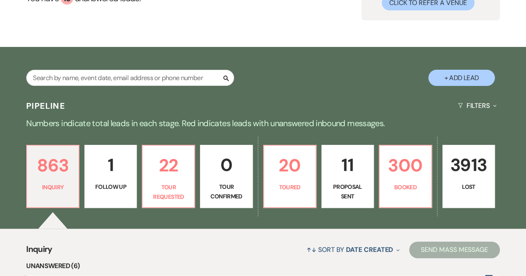
click at [510, 212] on div "863 Inquiry 1 Follow Up 22 Tour Requested 0 Tour Confirmed 20 Toured 11 Proposa…" at bounding box center [263, 182] width 526 height 94
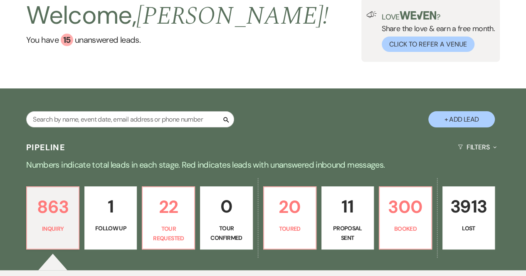
scroll to position [51, 0]
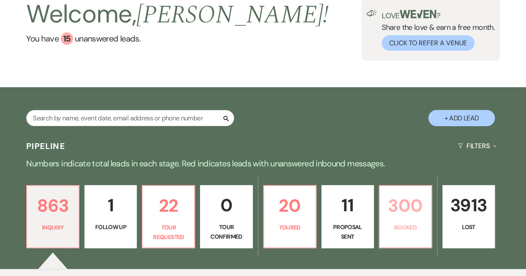
click at [403, 220] on link "300 Booked" at bounding box center [405, 216] width 53 height 63
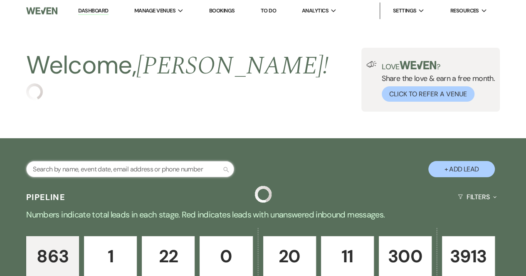
click at [66, 171] on input "text" at bounding box center [130, 169] width 208 height 16
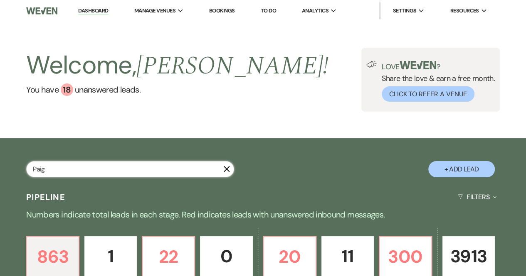
type input "Paige"
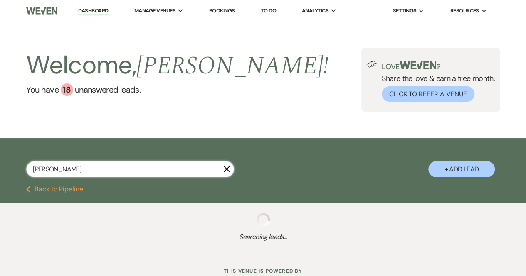
select select "8"
select select "5"
select select "8"
select select "5"
select select "8"
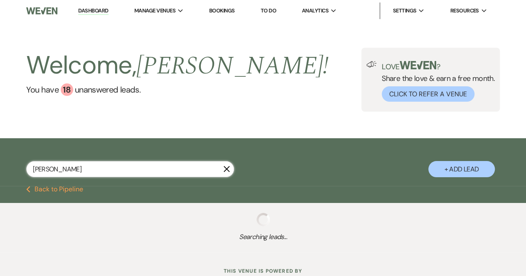
select select "5"
select select "8"
select select "5"
select select "8"
select select "5"
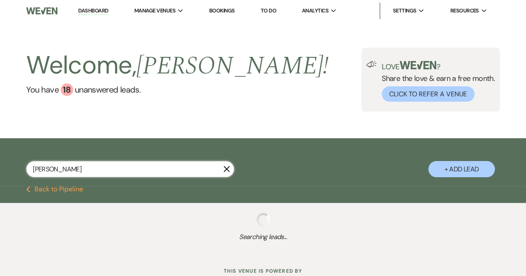
select select "8"
select select "5"
select select "8"
select select "5"
select select "8"
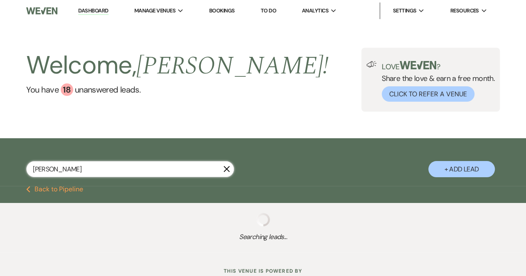
select select "6"
select select "8"
select select "5"
select select "8"
select select "5"
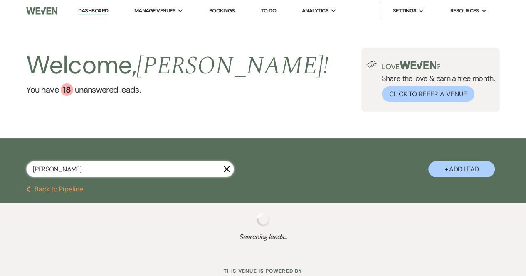
select select "8"
select select "5"
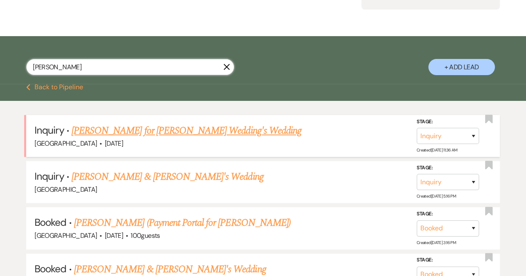
scroll to position [103, 0]
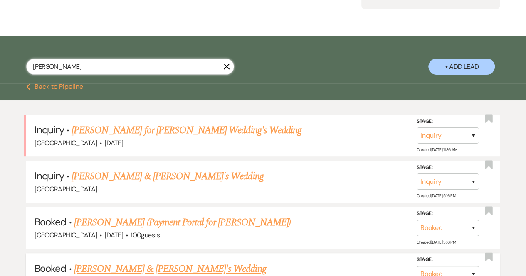
type input "Paige"
click at [112, 265] on link "[PERSON_NAME] & [PERSON_NAME]'s Wedding" at bounding box center [170, 269] width 192 height 15
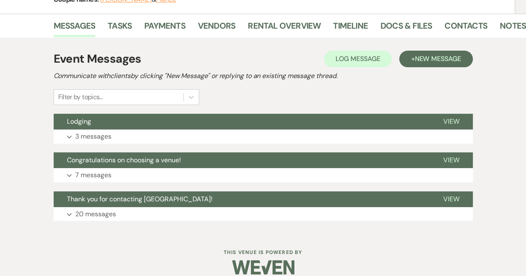
scroll to position [133, 0]
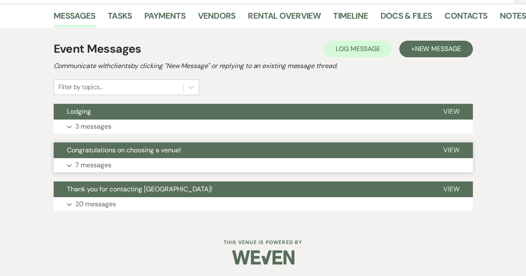
click at [91, 165] on p "7 messages" at bounding box center [93, 165] width 36 height 11
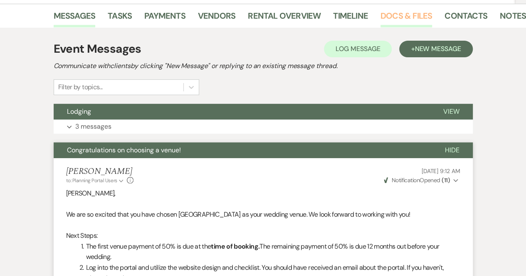
click at [411, 15] on link "Docs & Files" at bounding box center [406, 18] width 52 height 18
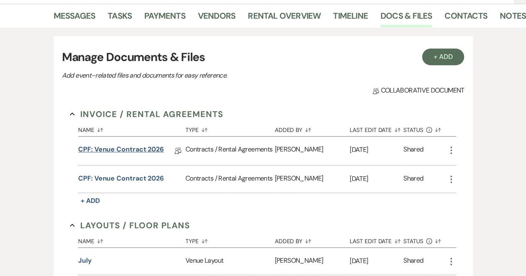
click at [150, 149] on link "CPF: Venue Contract 2026" at bounding box center [121, 151] width 86 height 13
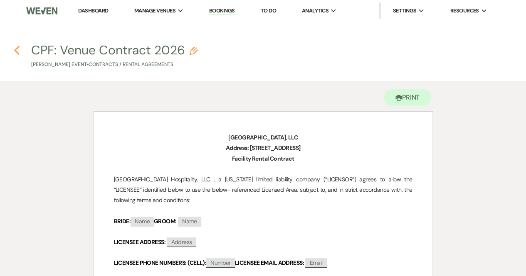
click at [15, 48] on icon "Previous" at bounding box center [17, 50] width 6 height 10
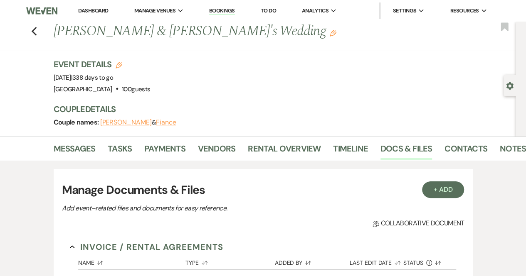
scroll to position [133, 0]
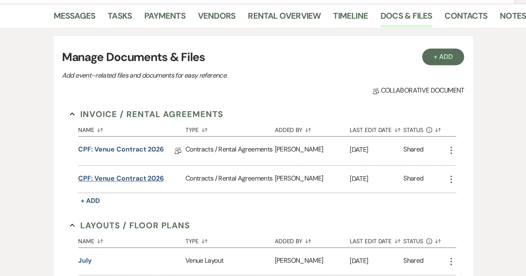
click at [103, 180] on button "CPF: Venue Contract 2026" at bounding box center [121, 179] width 86 height 10
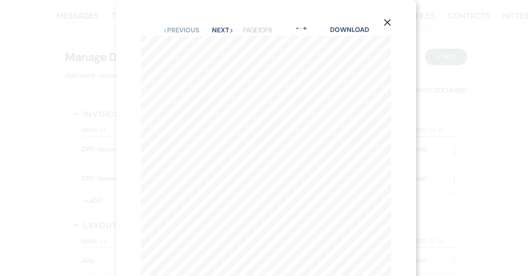
click at [387, 22] on use "button" at bounding box center [387, 22] width 7 height 7
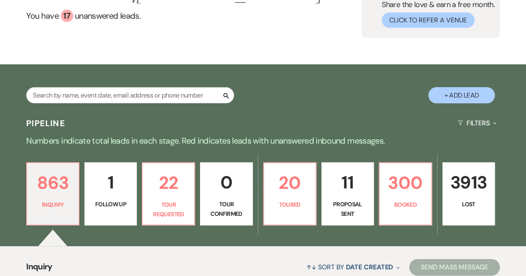
scroll to position [59, 0]
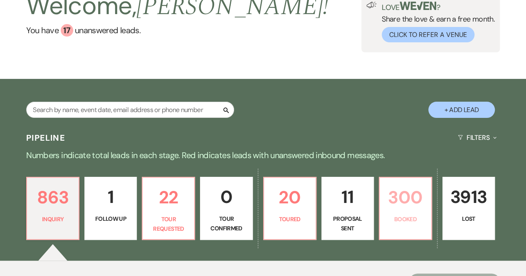
click at [417, 213] on link "300 Booked" at bounding box center [405, 208] width 53 height 63
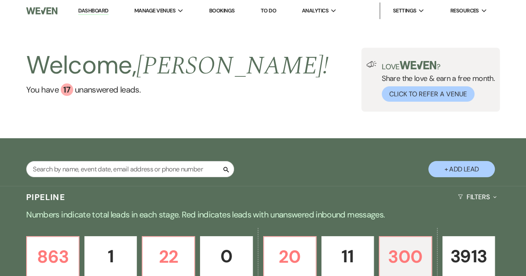
click at [224, 10] on link "Bookings" at bounding box center [222, 10] width 26 height 7
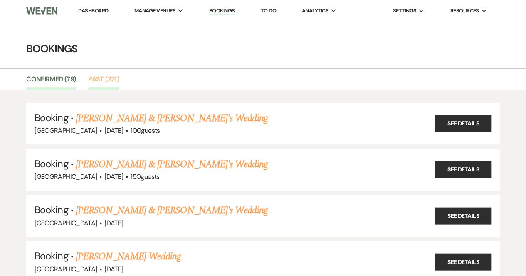
click at [108, 78] on link "Past (221)" at bounding box center [103, 82] width 31 height 16
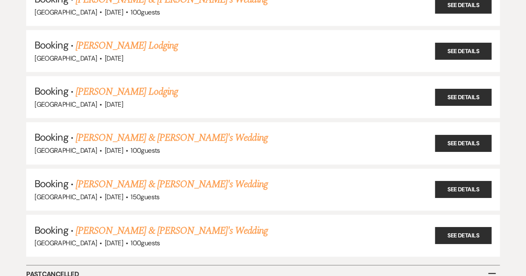
scroll to position [10054, 0]
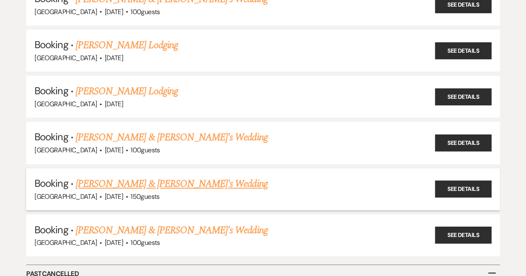
click at [173, 177] on link "[PERSON_NAME] & [PERSON_NAME]'s Wedding" at bounding box center [172, 184] width 192 height 15
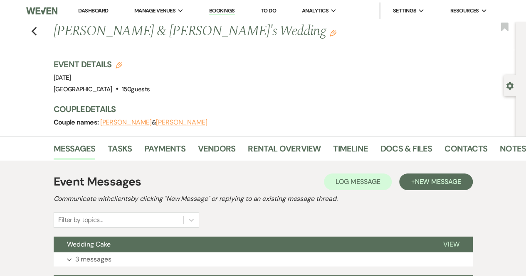
scroll to position [54, 0]
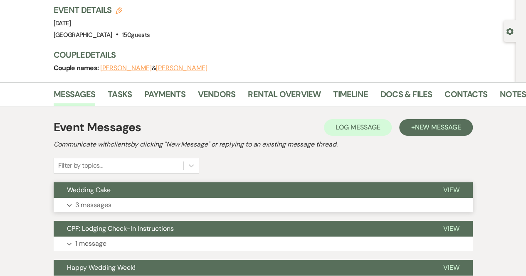
click at [101, 206] on p "3 messages" at bounding box center [93, 205] width 36 height 11
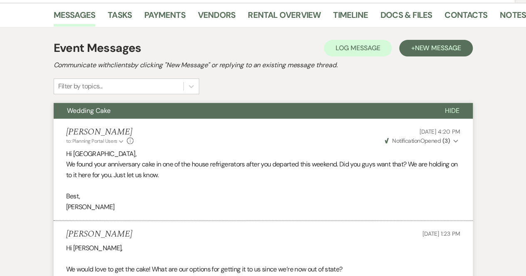
scroll to position [0, 0]
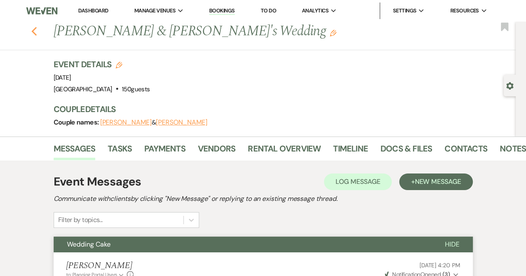
click at [34, 29] on icon "Previous" at bounding box center [34, 32] width 6 height 10
